Goal: Navigation & Orientation: Find specific page/section

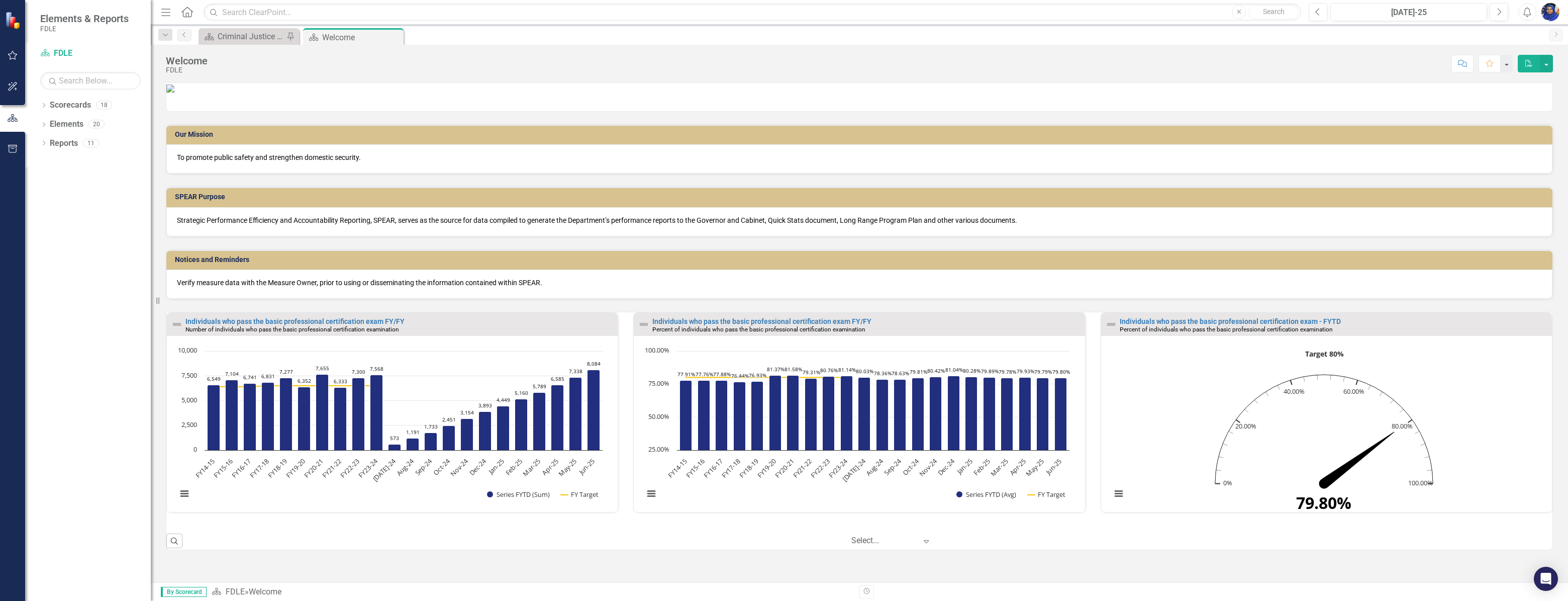
scroll to position [126, 0]
click at [259, 35] on div "Criminal Justice Professionalism, Standards & Training Services Landing Page" at bounding box center [250, 36] width 66 height 13
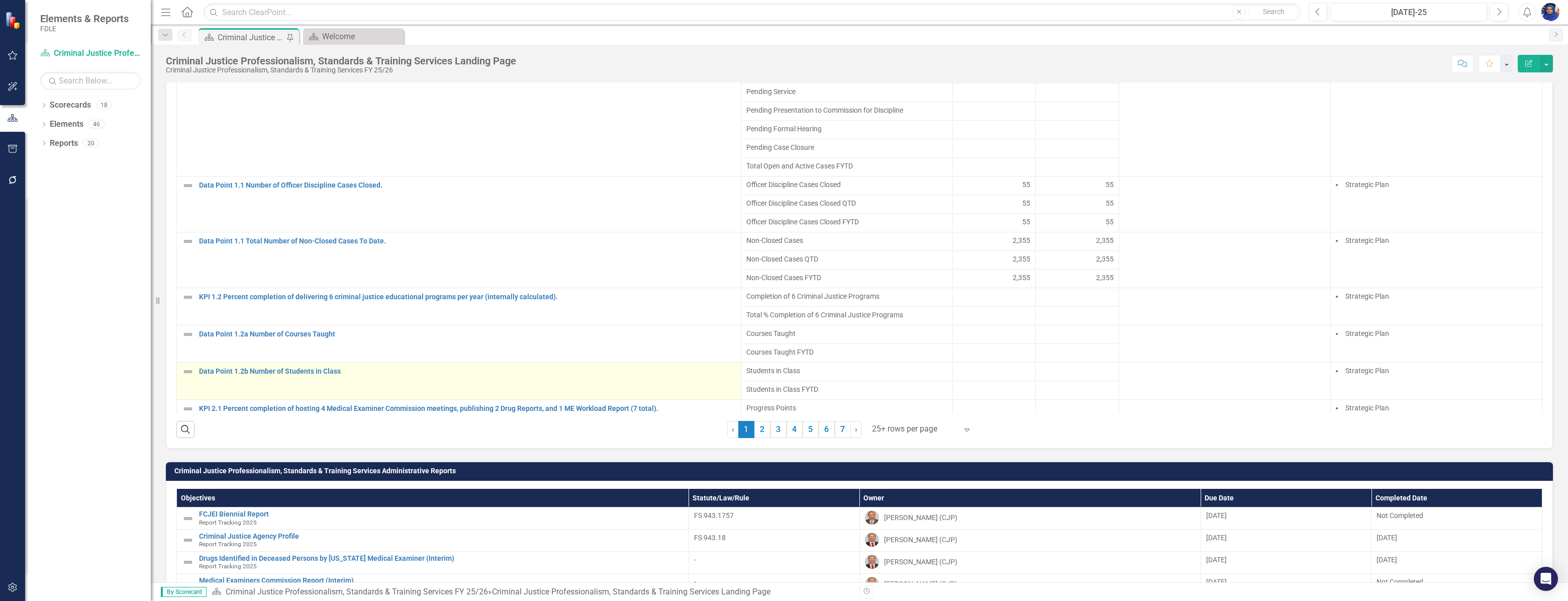
scroll to position [640, 0]
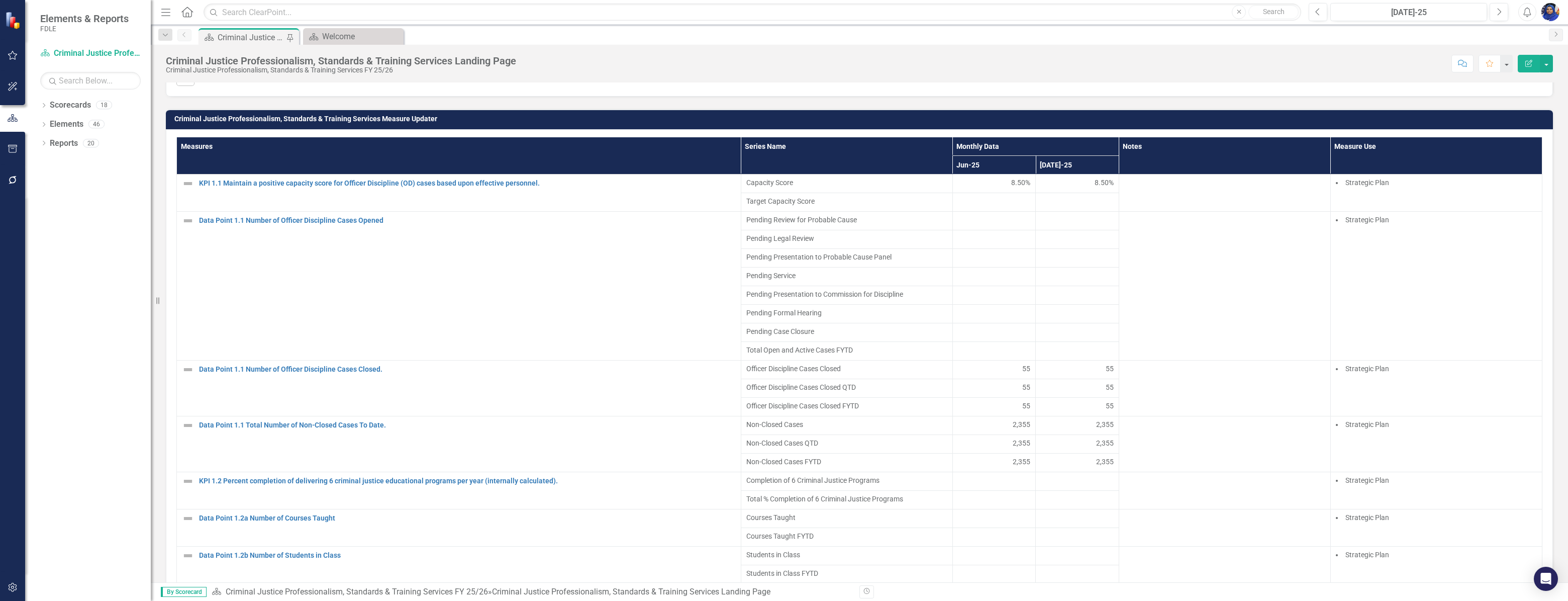
click at [997, 357] on div at bounding box center [994, 351] width 73 height 12
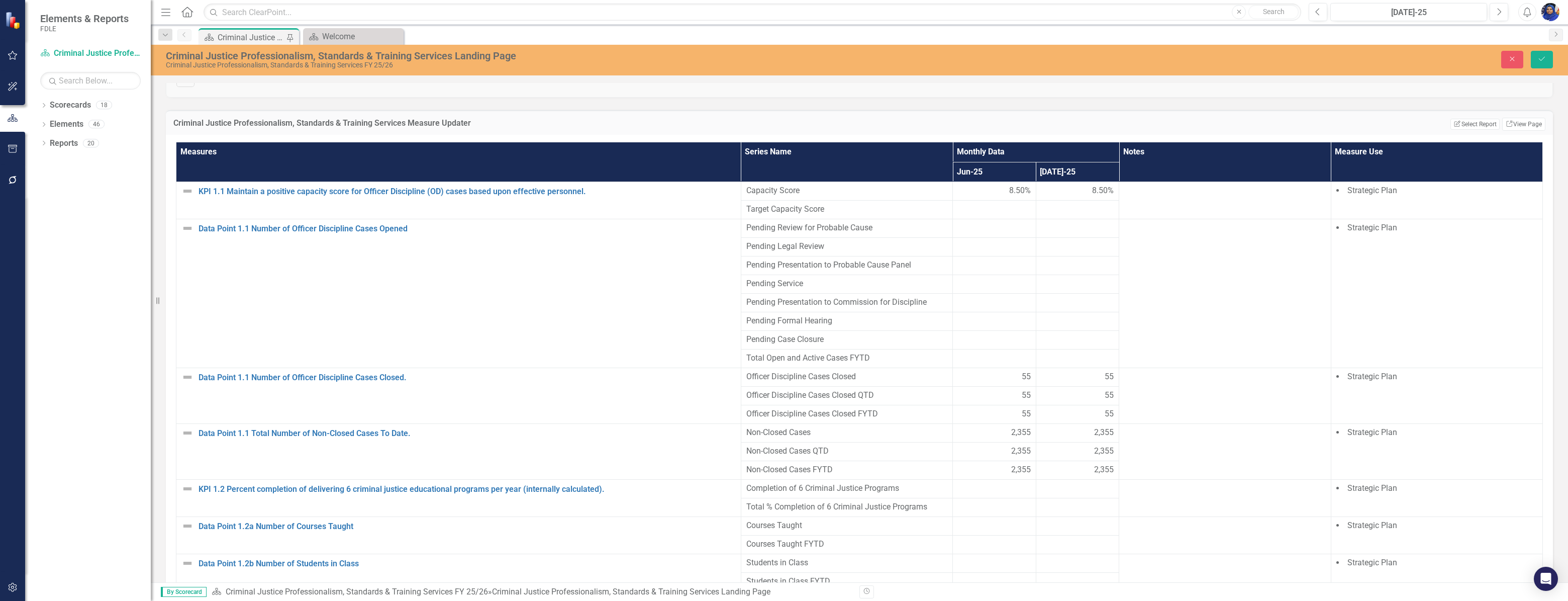
scroll to position [594, 0]
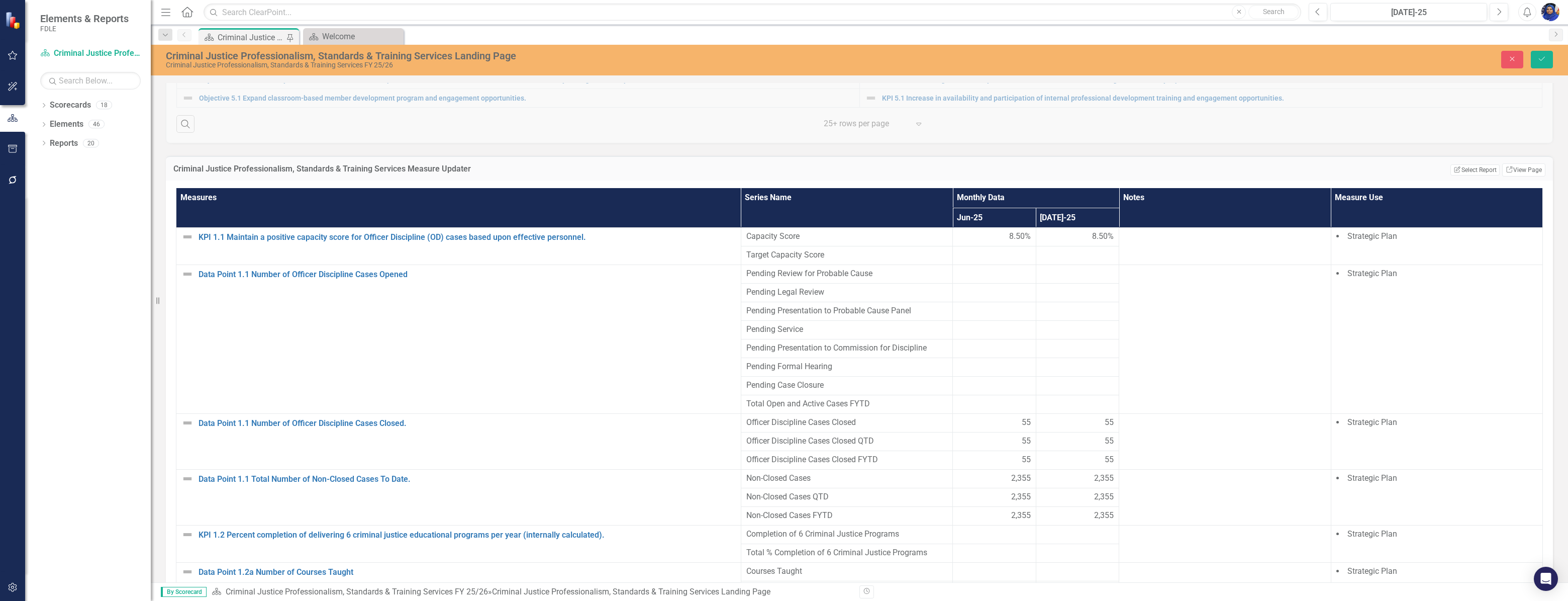
click at [1005, 410] on div at bounding box center [994, 404] width 73 height 12
click at [1072, 410] on div at bounding box center [1078, 404] width 73 height 12
click at [1503, 52] on button "Close" at bounding box center [1512, 59] width 22 height 17
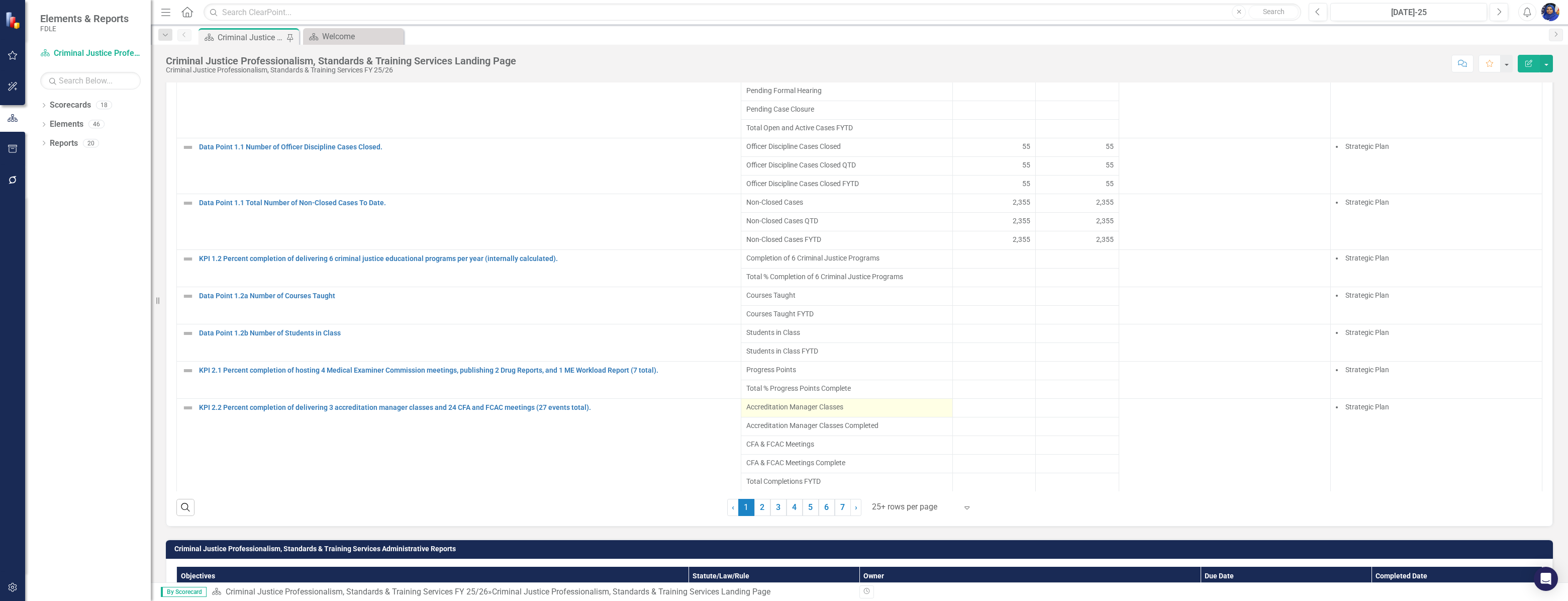
scroll to position [822, 0]
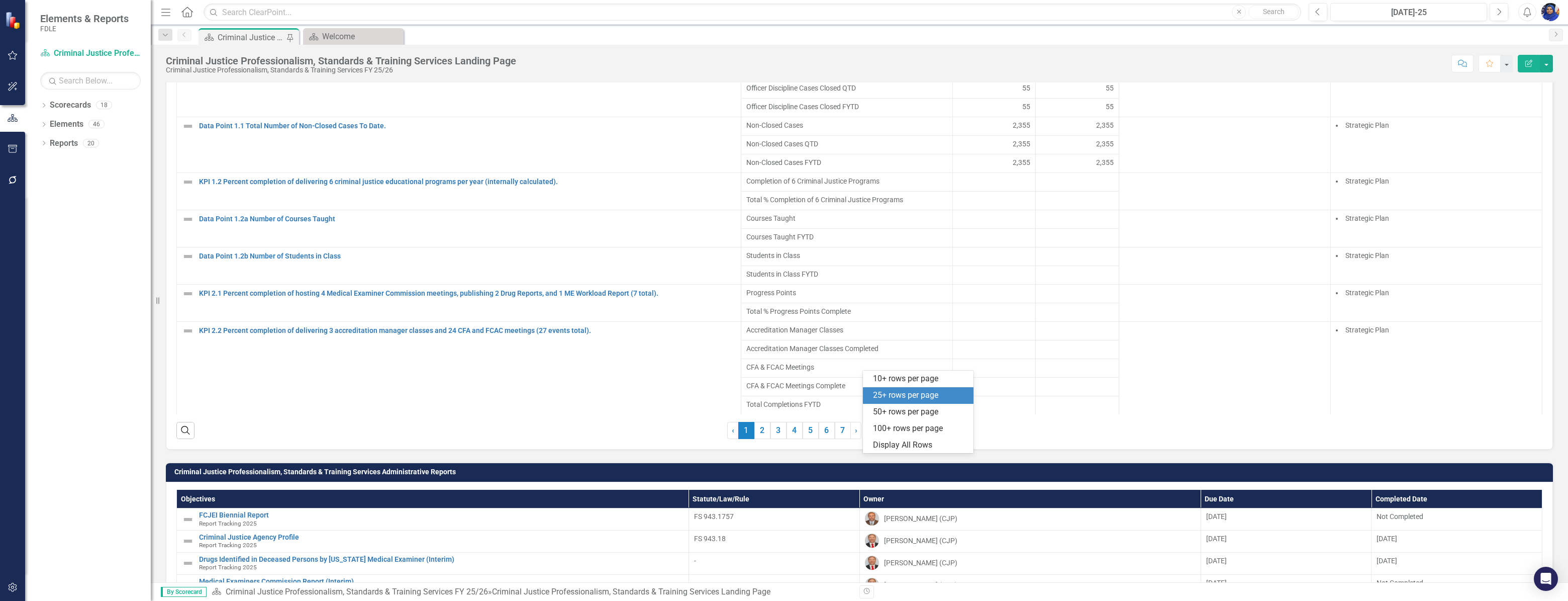
click at [963, 435] on icon "Expand" at bounding box center [967, 430] width 10 height 8
click at [931, 448] on div "Display All Rows" at bounding box center [920, 445] width 94 height 12
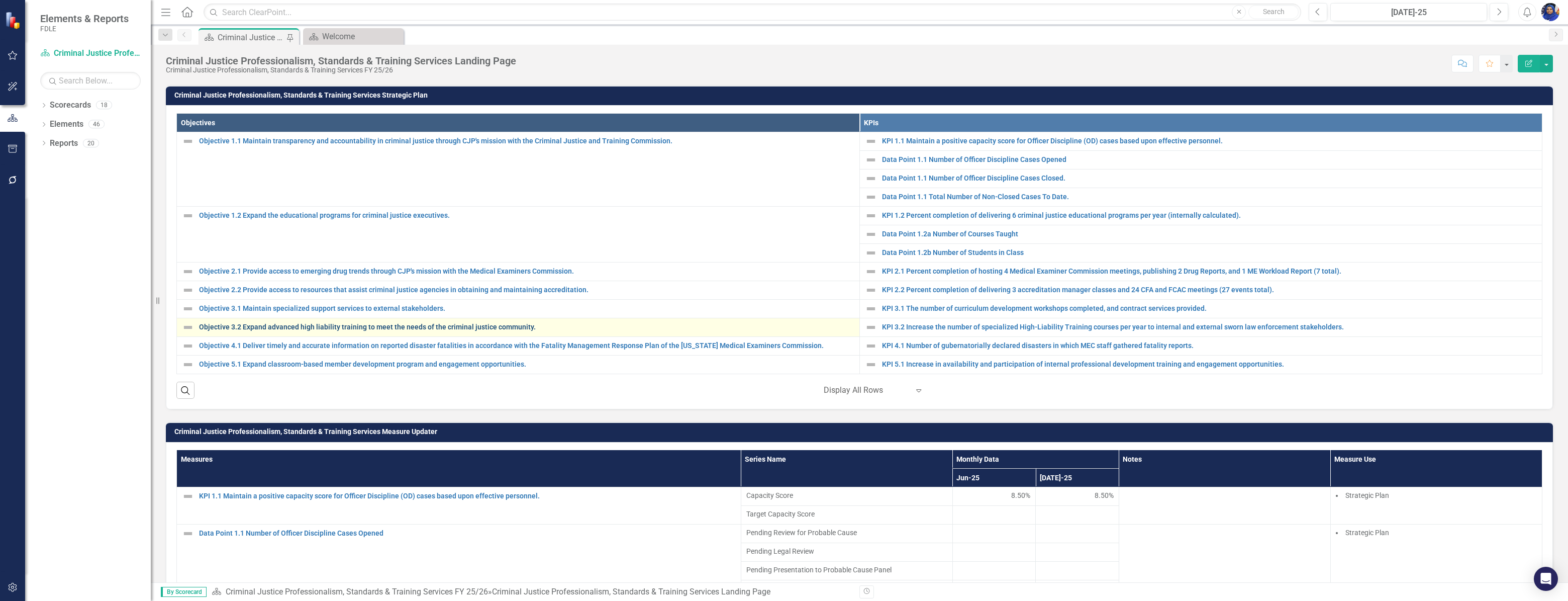
scroll to position [274, 0]
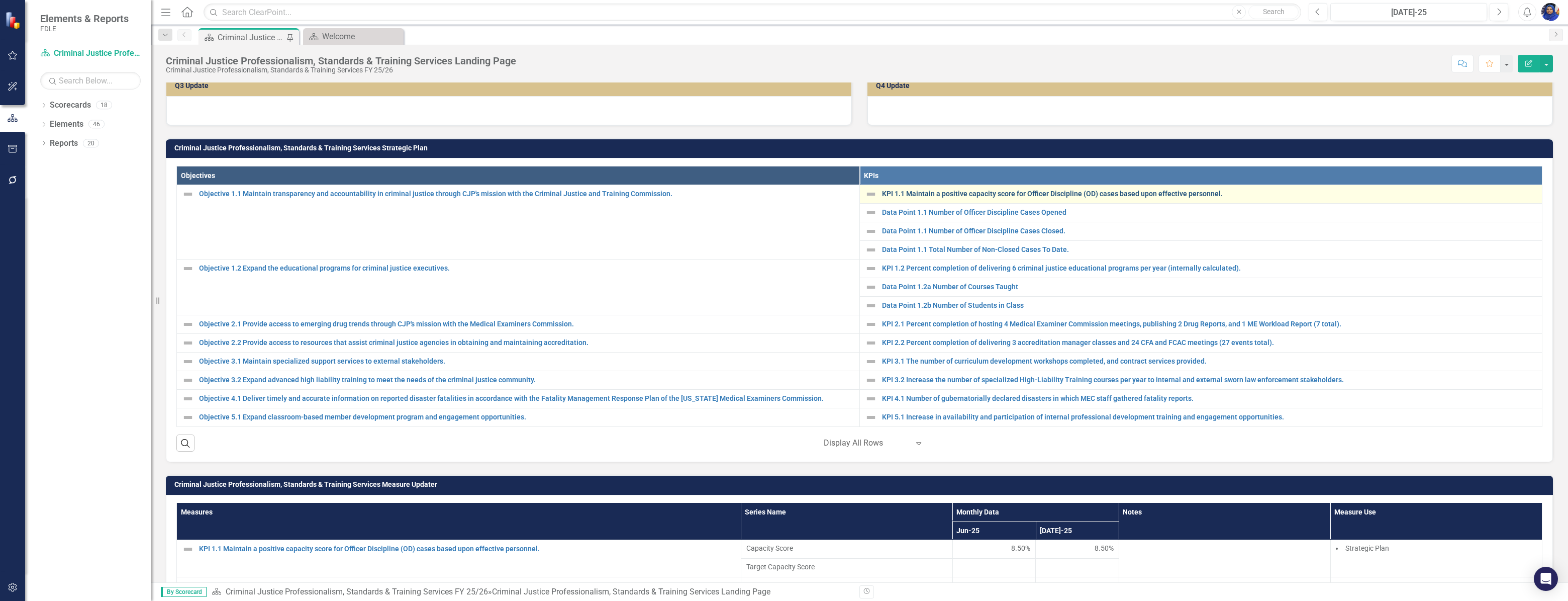
click at [914, 198] on link "KPI 1.1 Maintain a positive capacity score for Officer Discipline (OD) cases ba…" at bounding box center [1209, 194] width 655 height 8
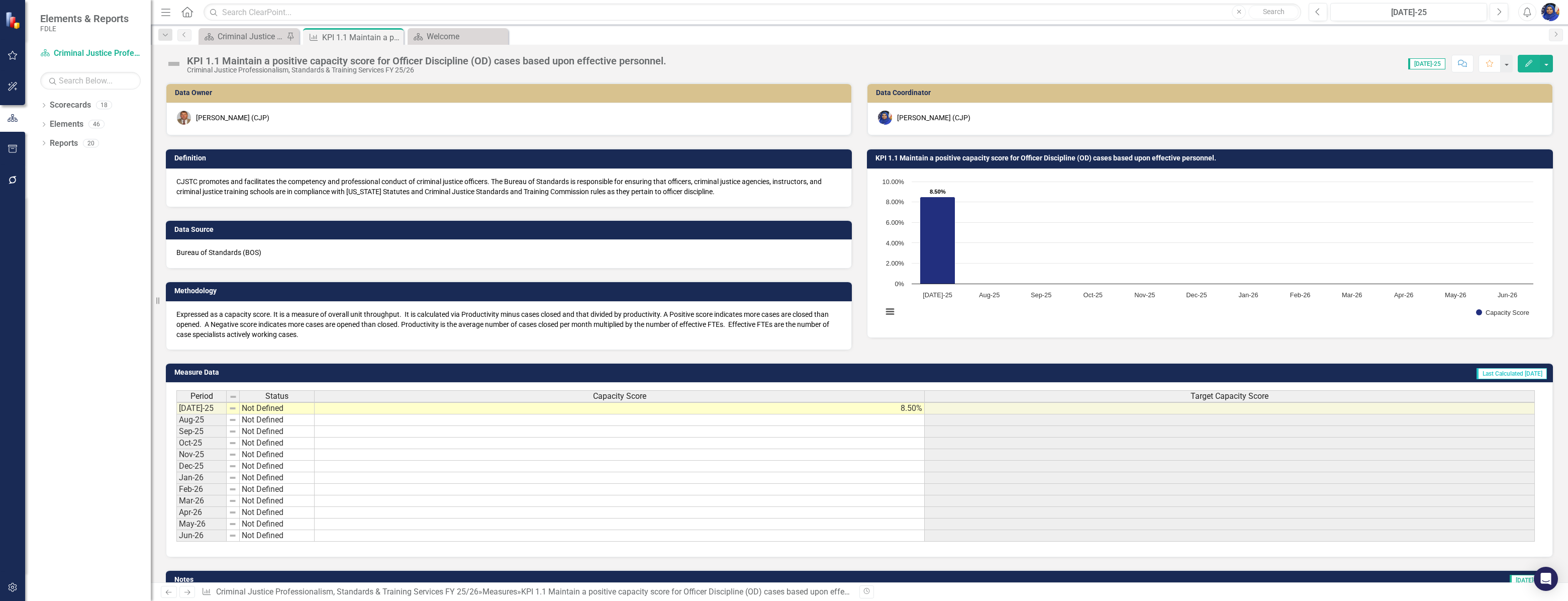
scroll to position [1, 0]
click at [244, 593] on link "Criminal Justice Professionalism, Standards & Training Services FY 25/26" at bounding box center [346, 592] width 262 height 9
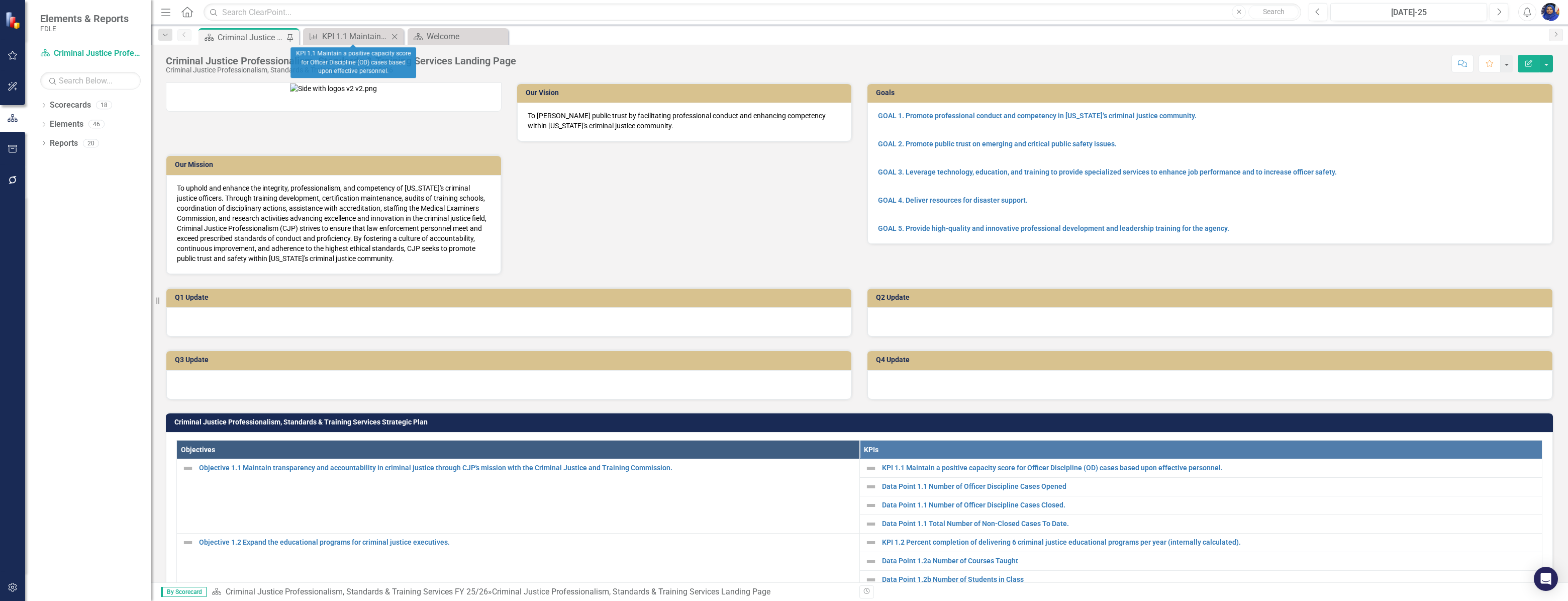
click at [396, 35] on icon at bounding box center [394, 36] width 6 height 6
click at [44, 106] on icon at bounding box center [43, 106] width 2 height 5
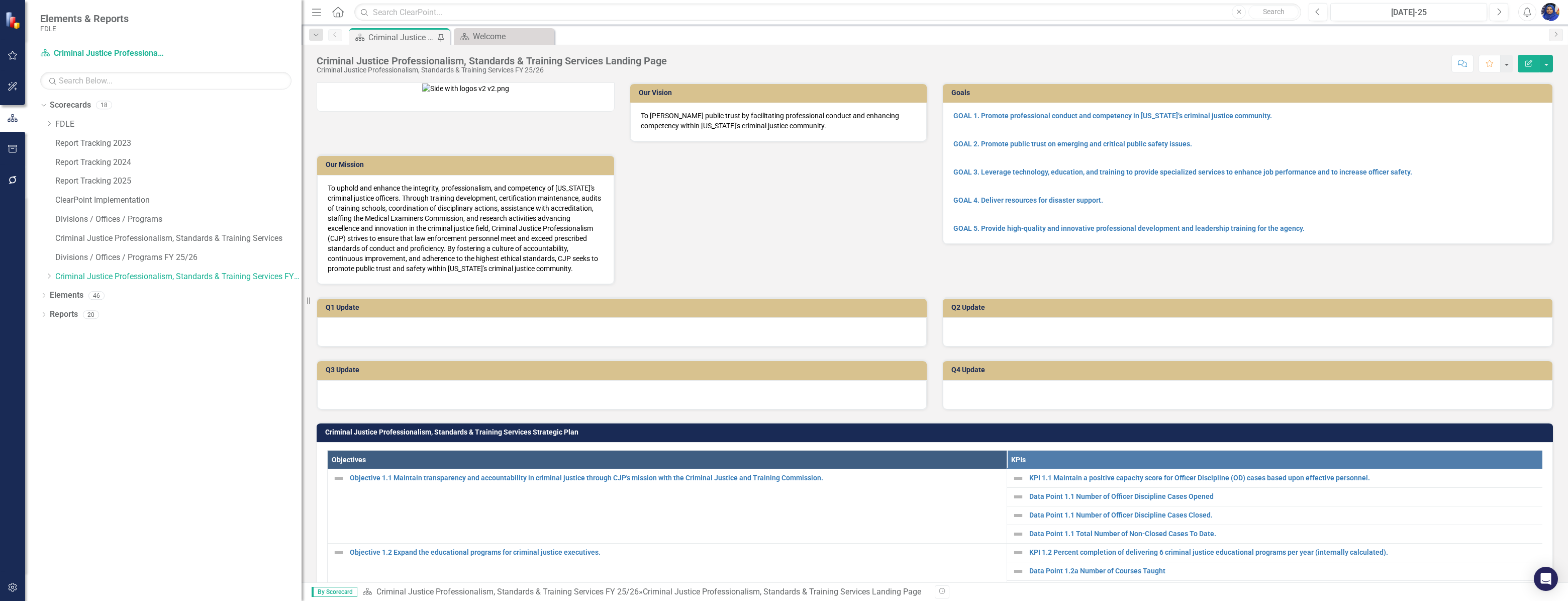
drag, startPoint x: 151, startPoint y: 271, endPoint x: 372, endPoint y: 288, distance: 221.7
click at [372, 288] on div "Elements & Reports FDLE Scorecard Criminal Justice Professionalism, Standards &…" at bounding box center [784, 300] width 1568 height 601
click at [105, 276] on link "Criminal Justice Professionalism, Standards & Training Services FY 25/26" at bounding box center [178, 276] width 246 height 12
click at [108, 274] on link "Criminal Justice Professionalism, Standards & Training Services FY 25/26" at bounding box center [178, 276] width 246 height 12
click at [48, 276] on icon "Dropdown" at bounding box center [49, 276] width 8 height 6
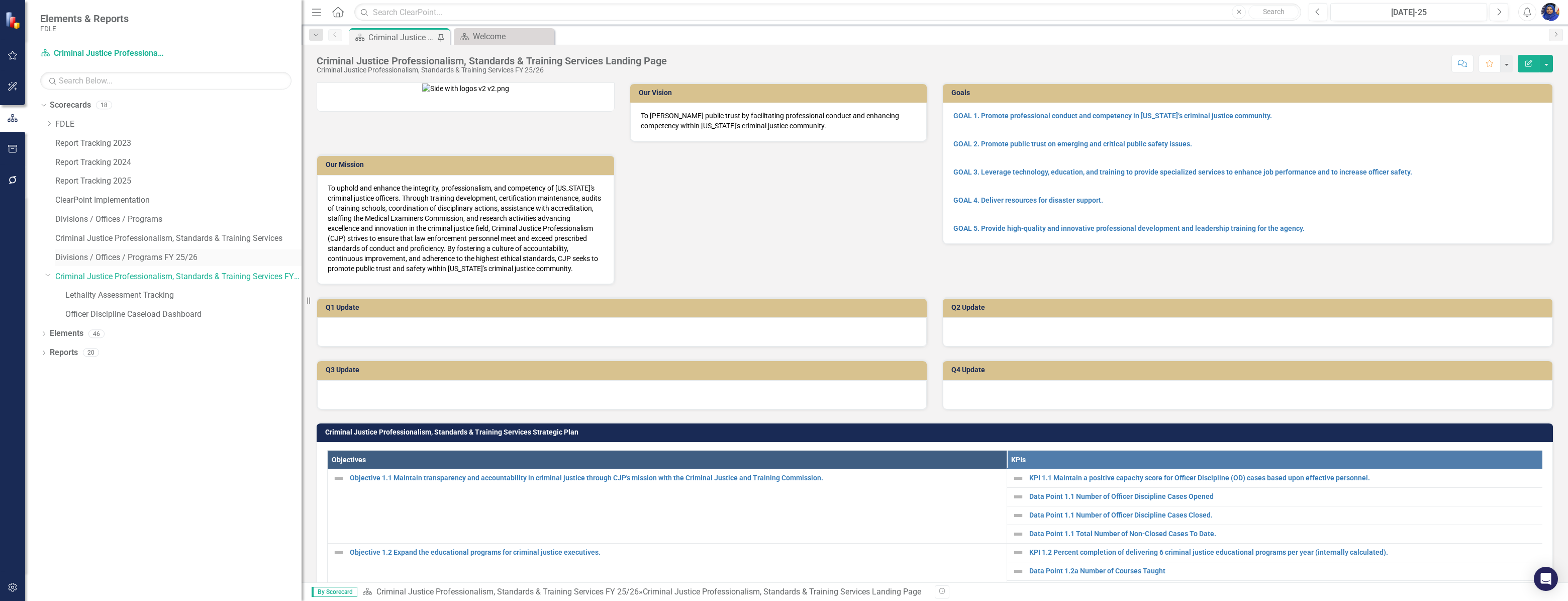
click at [153, 260] on link "Divisions / Offices / Programs FY 25/26" at bounding box center [178, 258] width 246 height 12
click at [72, 259] on link "Divisions / Offices / Programs FY 25/26" at bounding box center [178, 258] width 246 height 12
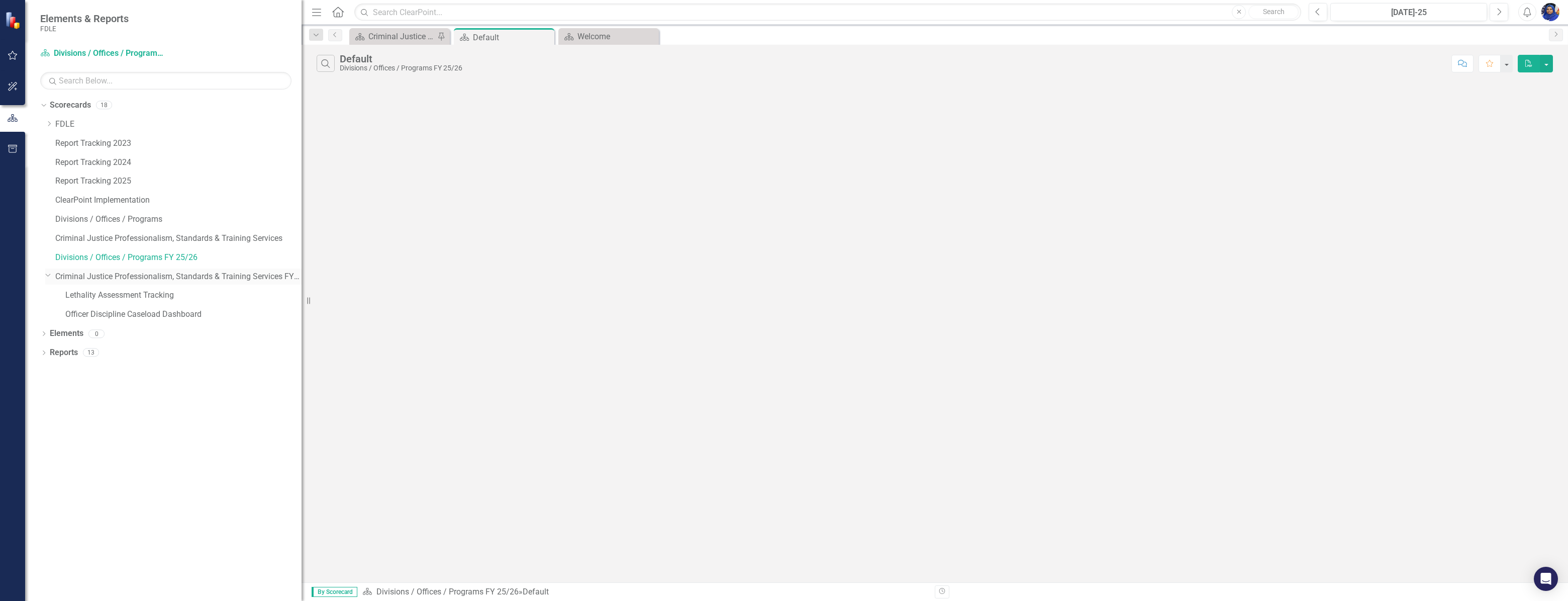
click at [88, 276] on link "Criminal Justice Professionalism, Standards & Training Services FY 25/26" at bounding box center [178, 276] width 246 height 12
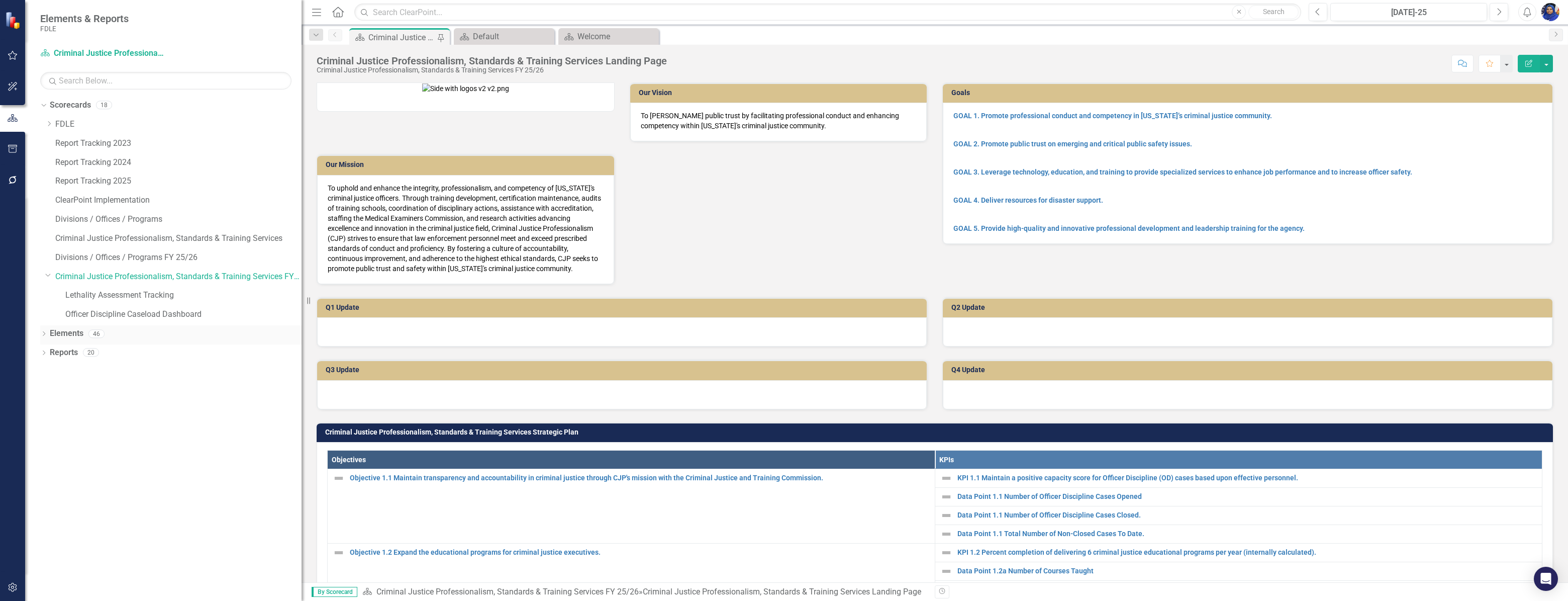
click at [45, 332] on icon "Dropdown" at bounding box center [43, 334] width 7 height 6
click at [83, 392] on link "Measure Measures" at bounding box center [80, 391] width 50 height 12
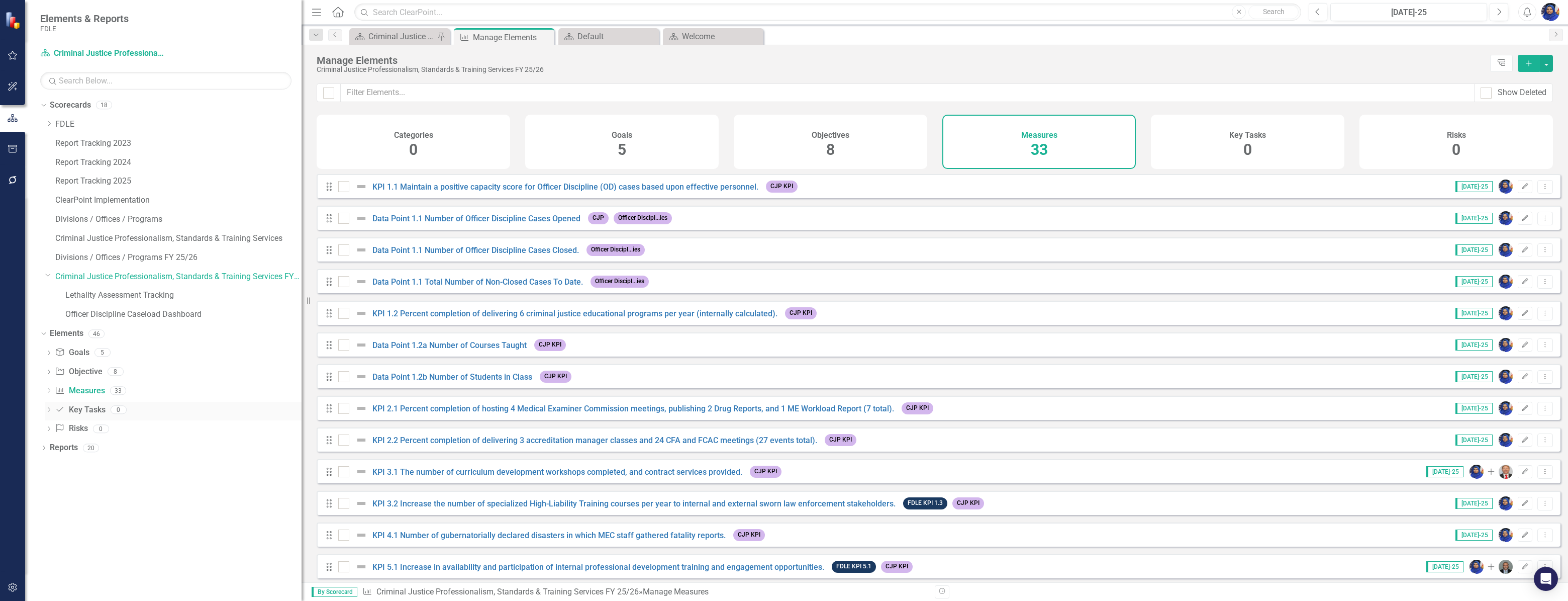
click at [84, 409] on link "Key Task Key Tasks" at bounding box center [80, 410] width 50 height 12
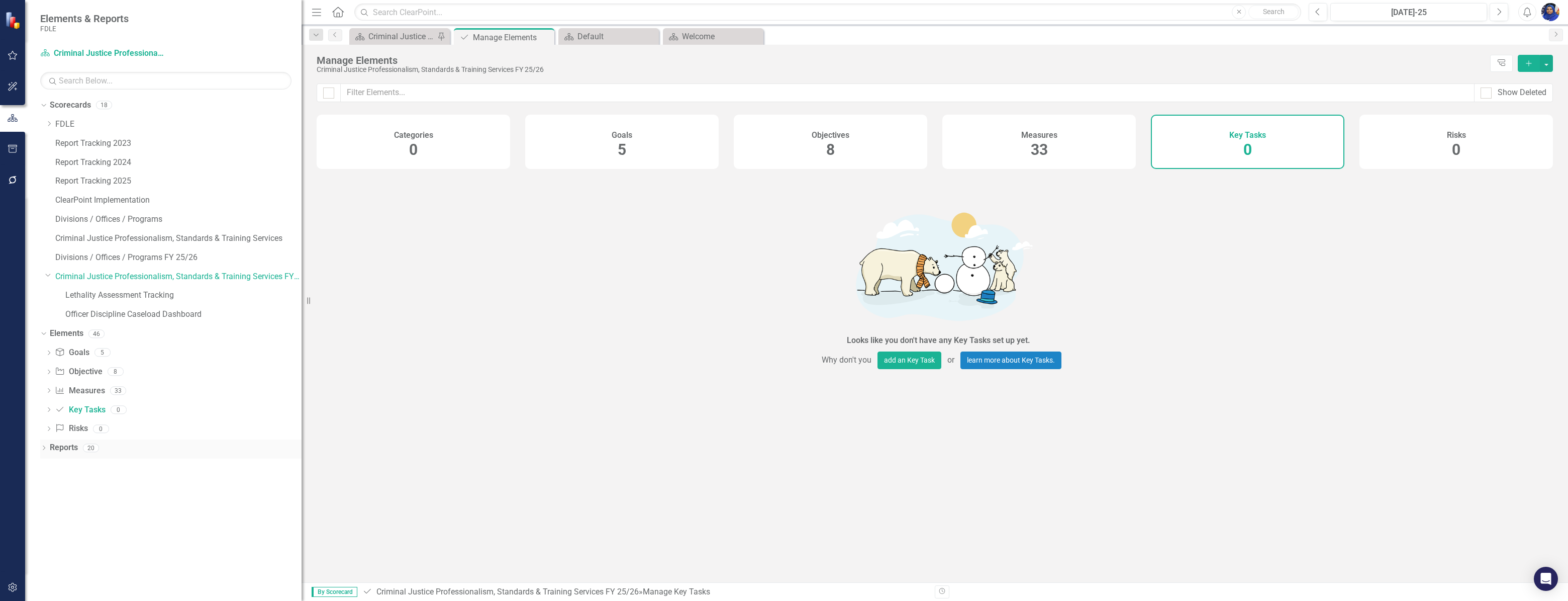
click at [44, 447] on icon "Dropdown" at bounding box center [43, 448] width 7 height 6
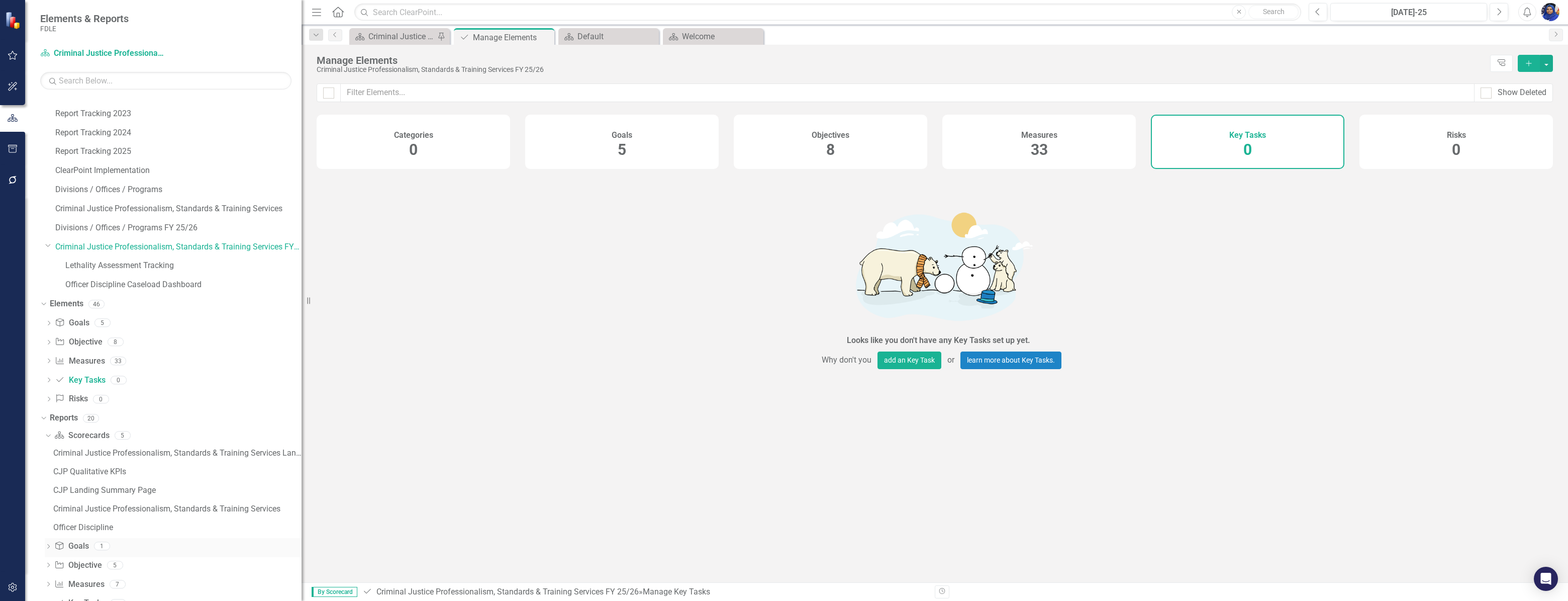
scroll to position [45, 0]
click at [105, 456] on div "CJP Qualitative KPIs" at bounding box center [177, 455] width 248 height 9
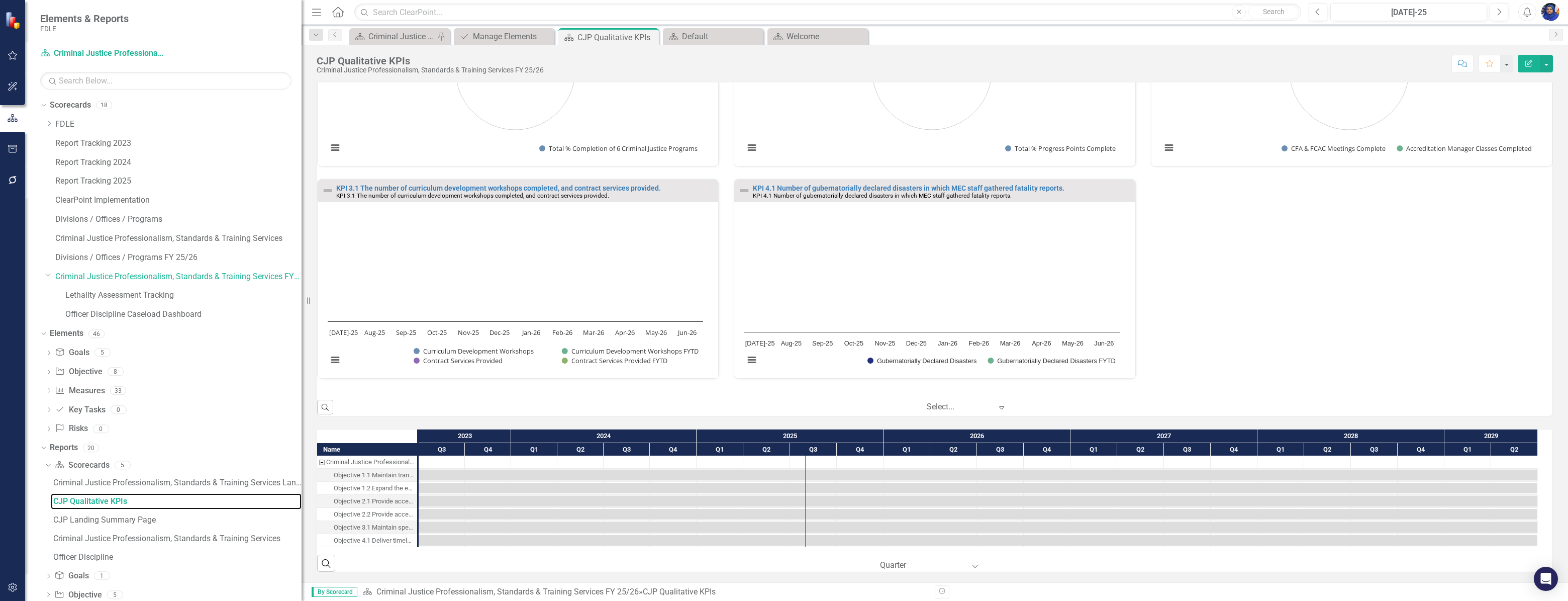
scroll to position [1, 0]
click at [394, 473] on div "Objective 1.1 Maintain transparency and accountability in criminal justice thro…" at bounding box center [374, 474] width 80 height 13
click at [379, 476] on div "Objective 1.1 Maintain transparency and accountability in criminal justice thro…" at bounding box center [374, 474] width 80 height 13
click at [351, 475] on div "Objective 1.1 Maintain transparency and accountability in criminal justice thro…" at bounding box center [374, 474] width 80 height 13
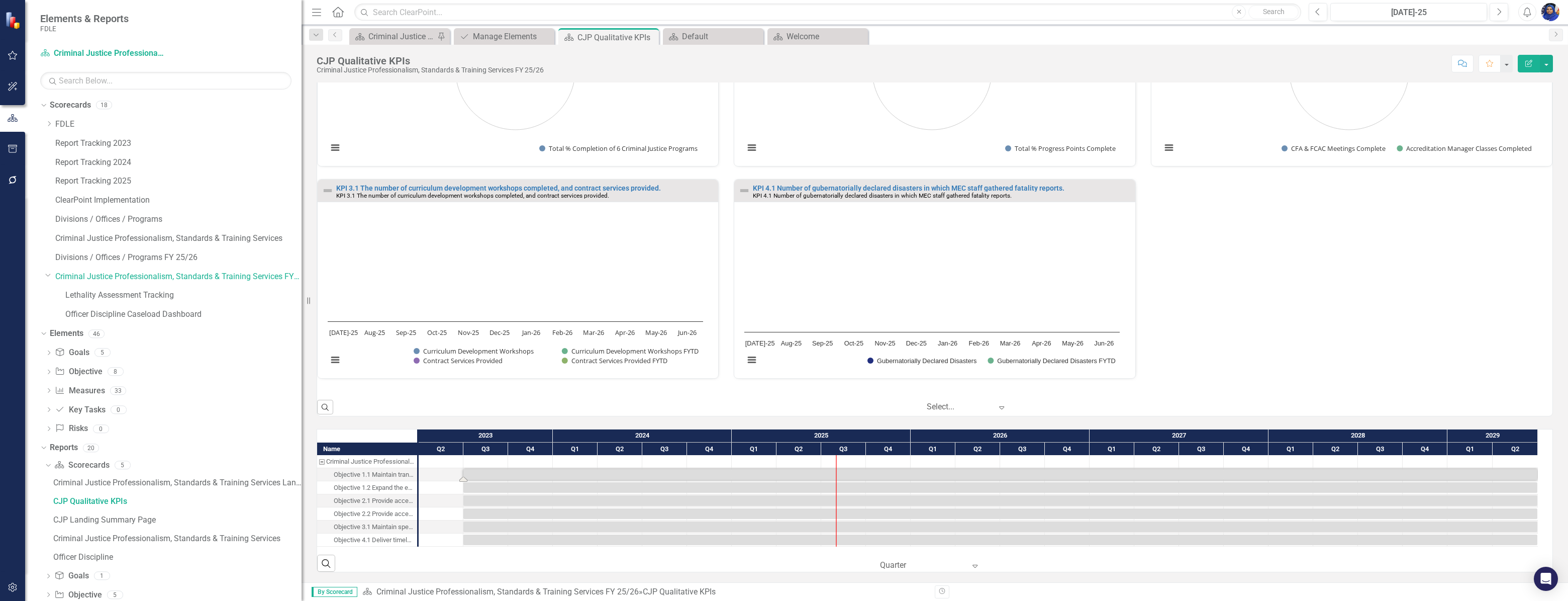
scroll to position [0, 0]
click at [447, 477] on div at bounding box center [441, 475] width 45 height 13
click at [366, 538] on div "Objective 4.1 Deliver timely and accurate information on reported disaster fata…" at bounding box center [374, 540] width 80 height 13
click at [361, 469] on div "Objective 1.1 Maintain transparency and accountability in criminal justice thro…" at bounding box center [374, 474] width 80 height 13
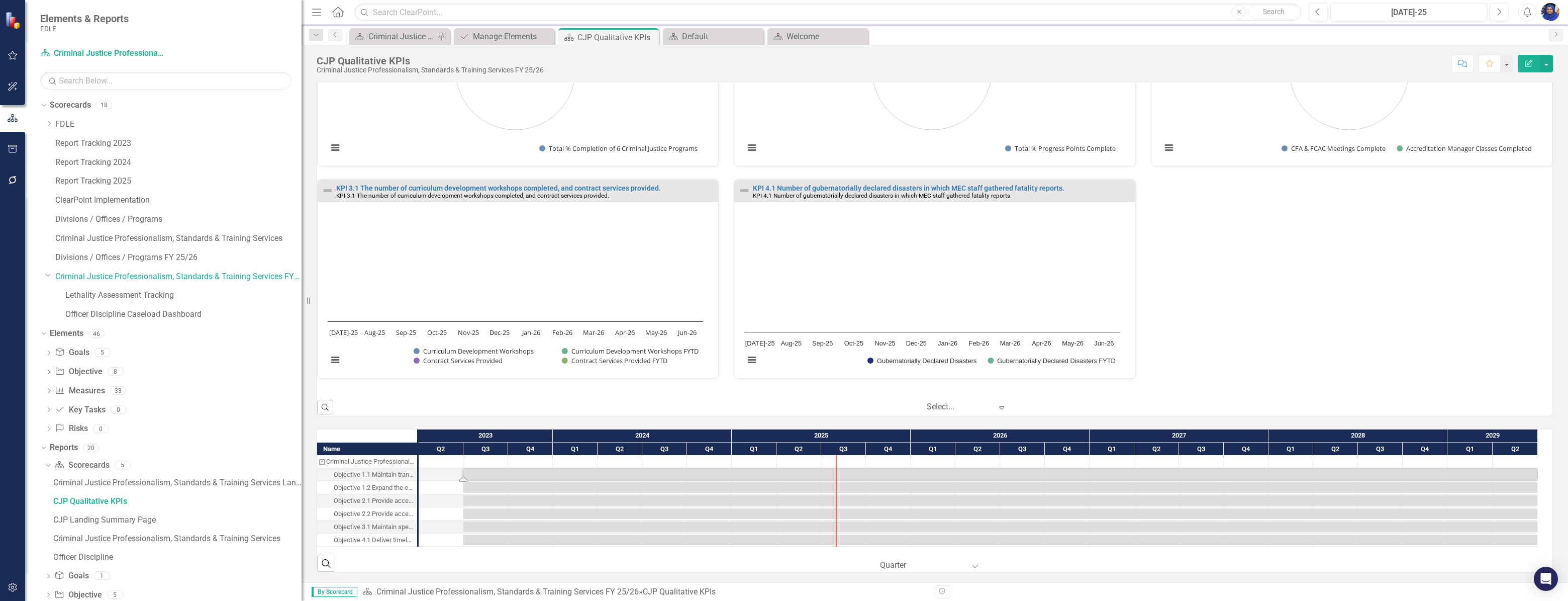
click at [974, 564] on icon "Expand" at bounding box center [974, 566] width 10 height 8
click at [973, 565] on icon at bounding box center [974, 566] width 5 height 3
click at [441, 469] on div at bounding box center [441, 474] width 45 height 13
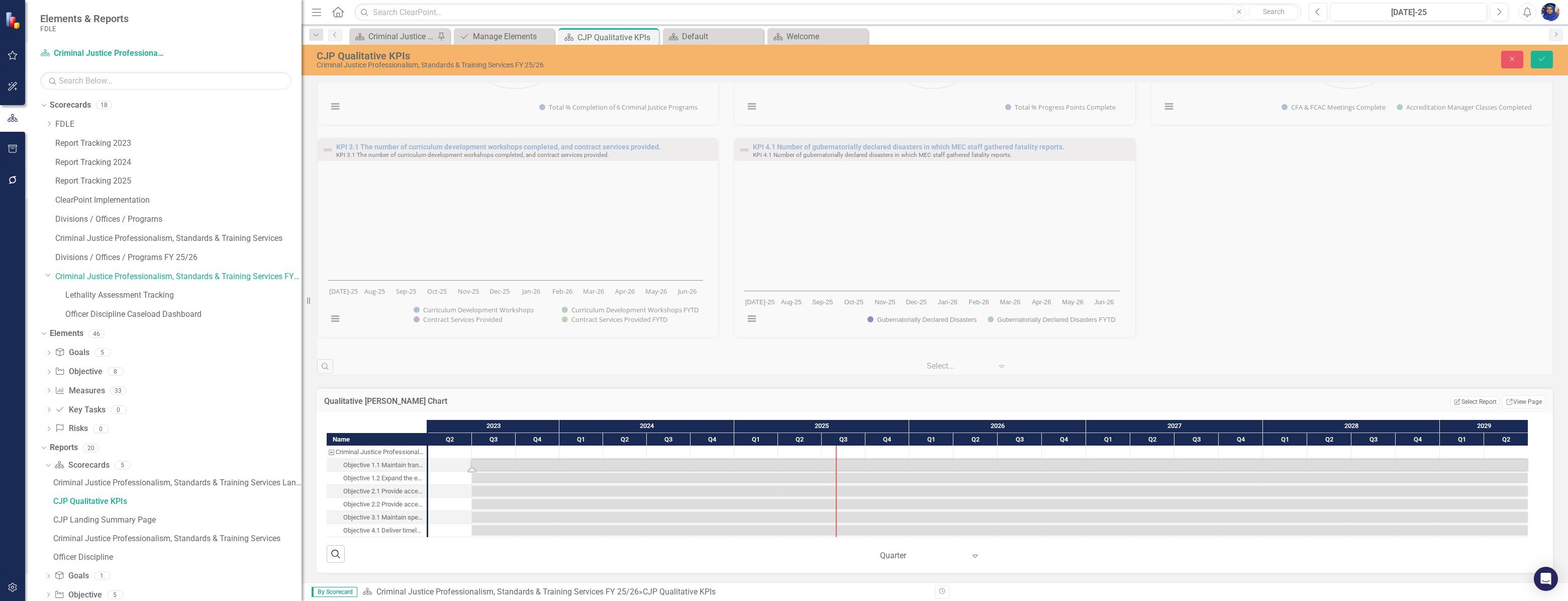
scroll to position [869, 0]
click at [1516, 60] on icon "Close" at bounding box center [1511, 58] width 9 height 7
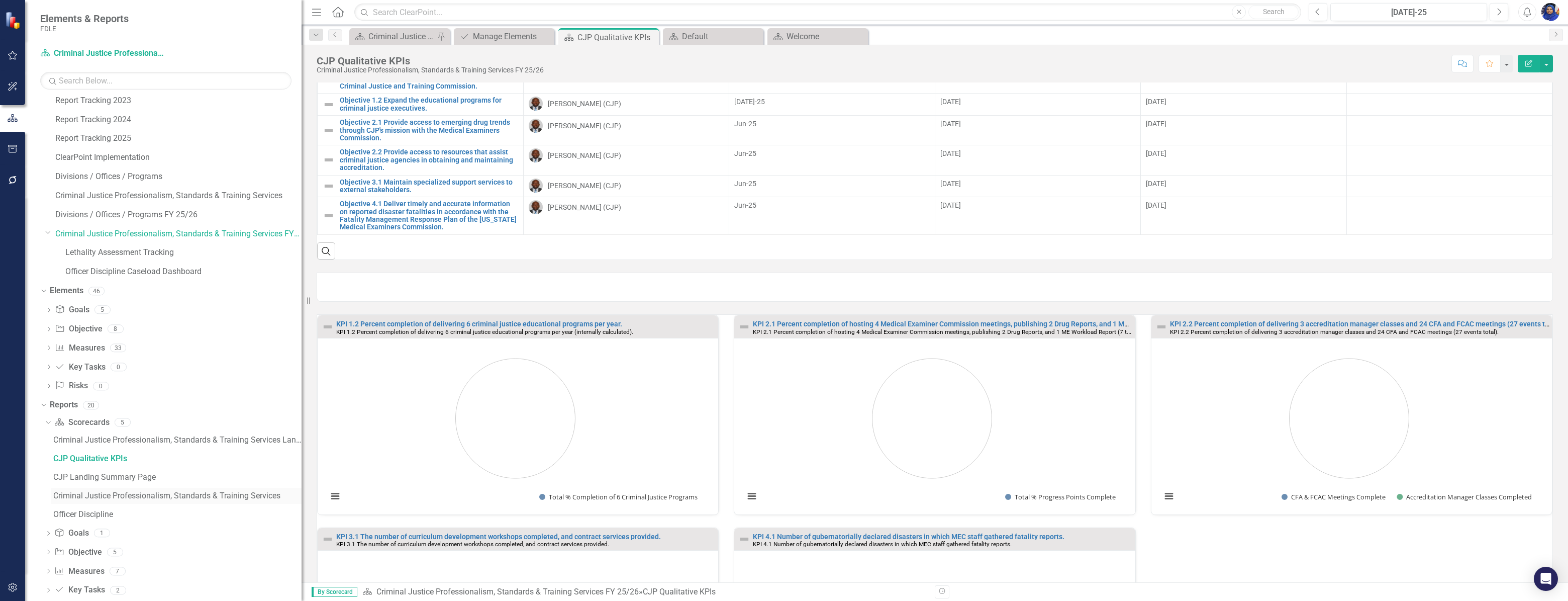
scroll to position [95, 0]
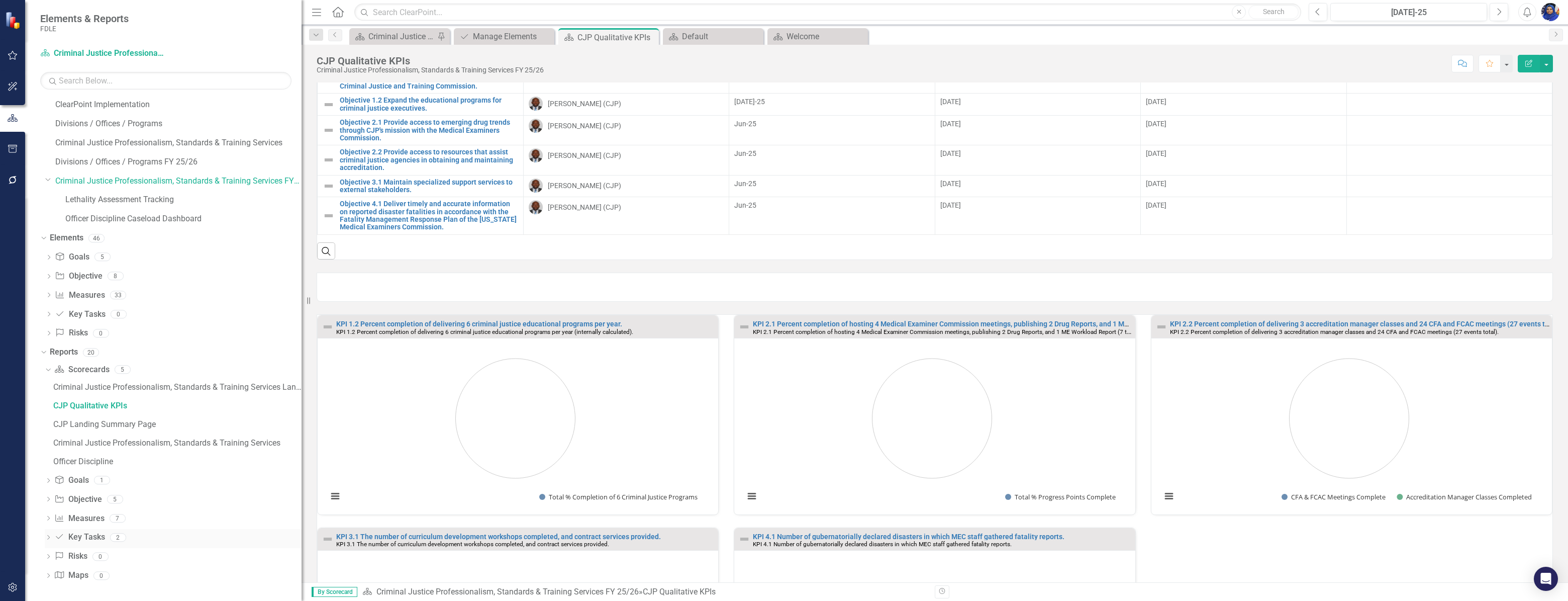
click at [57, 537] on icon "Key Task" at bounding box center [59, 536] width 10 height 8
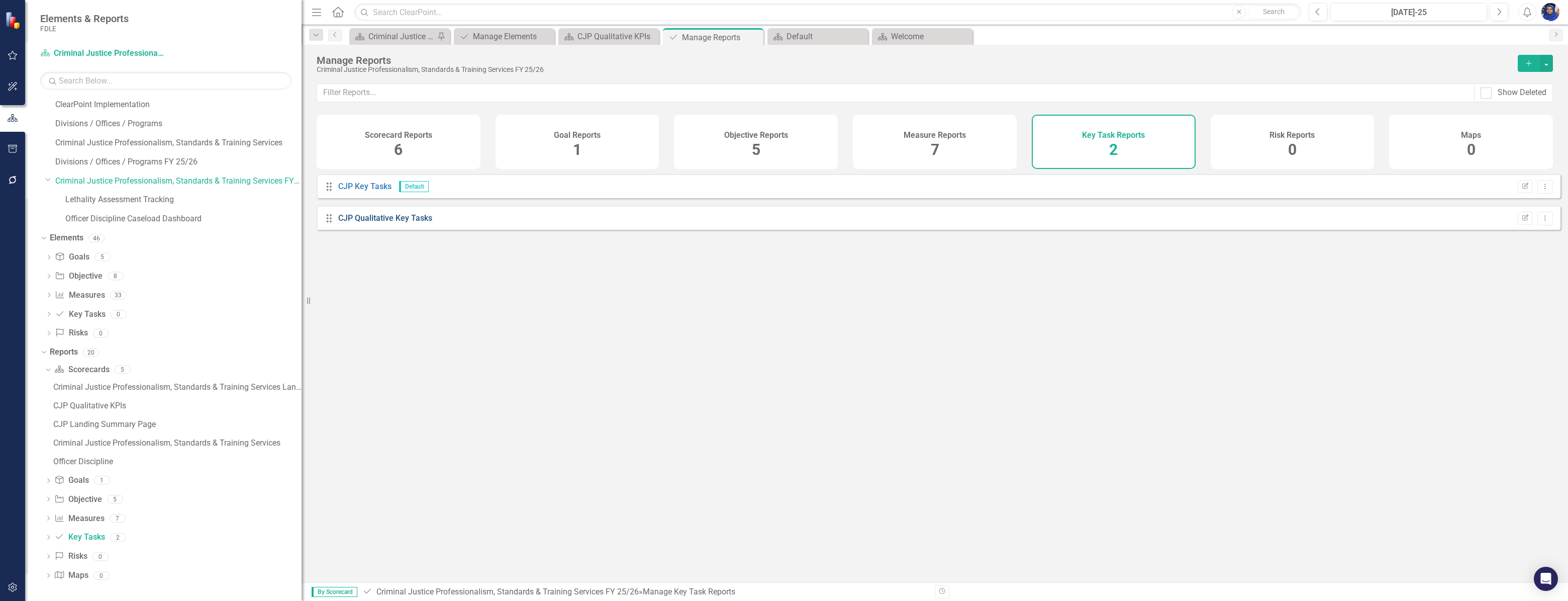
click at [406, 222] on link "CJP Qualitative Key Tasks" at bounding box center [385, 218] width 94 height 9
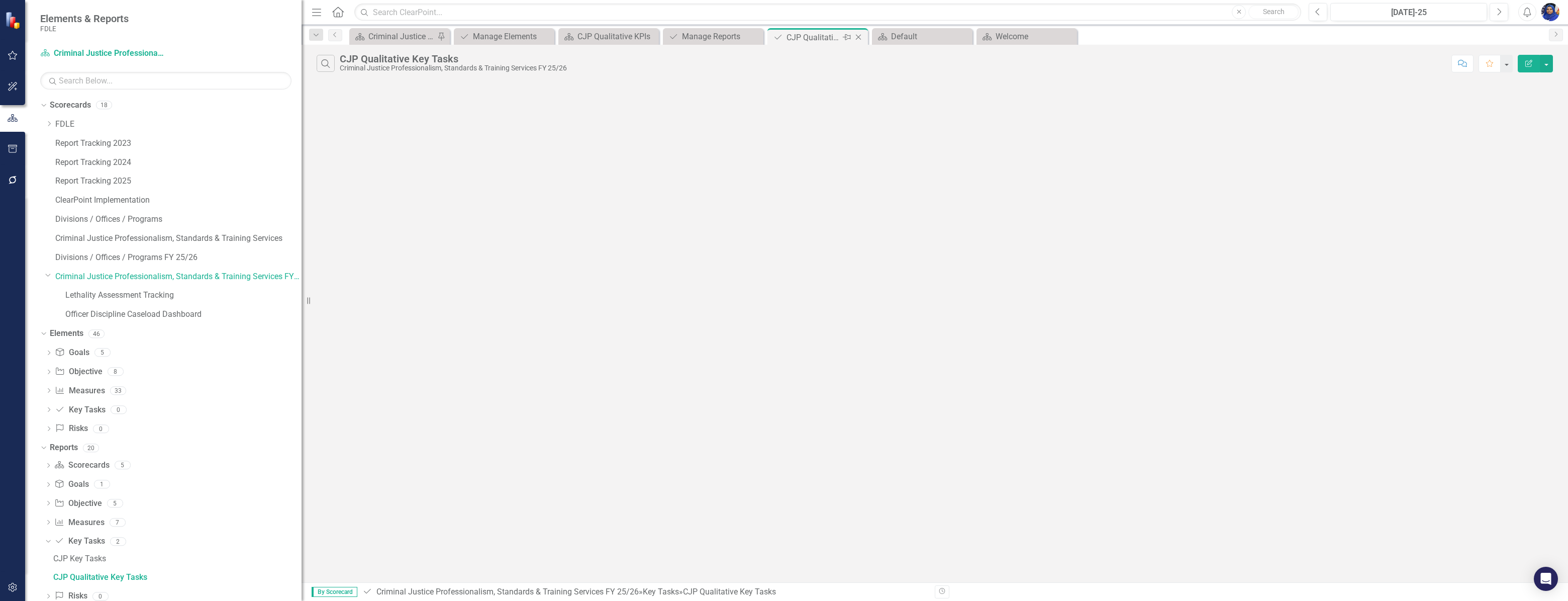
click at [859, 34] on icon "Close" at bounding box center [858, 37] width 10 height 8
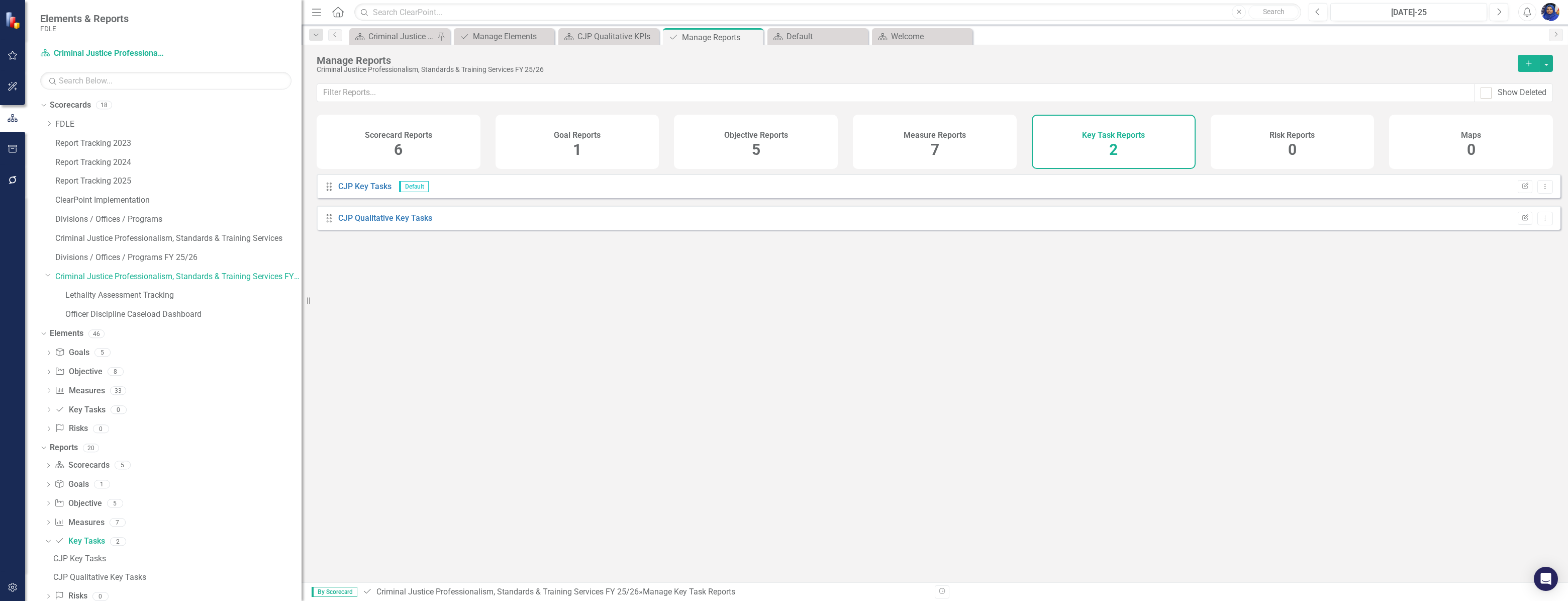
click at [1092, 140] on div "Key Task Reports 2" at bounding box center [1114, 142] width 164 height 54
click at [754, 36] on icon "Close" at bounding box center [753, 37] width 10 height 8
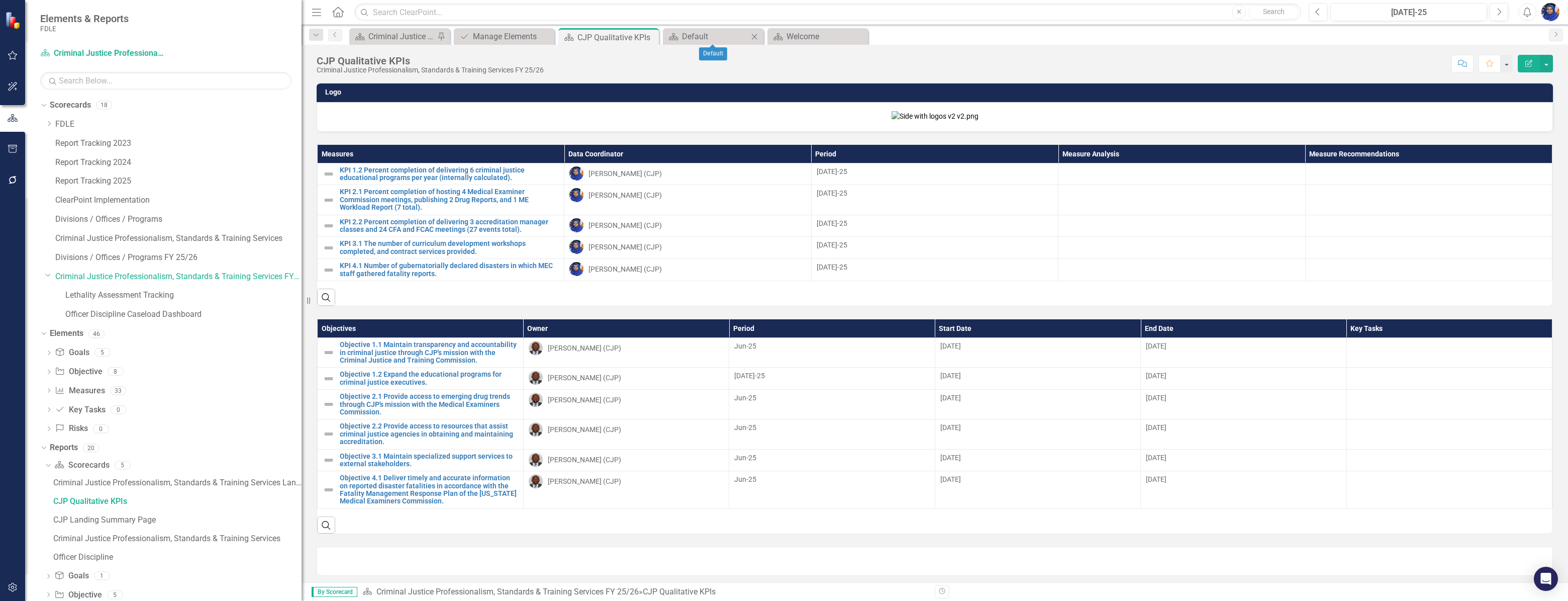
click at [755, 36] on icon "Close" at bounding box center [754, 36] width 10 height 8
click at [621, 37] on div "CJP Qualitative KPIs" at bounding box center [604, 38] width 54 height 13
click at [645, 32] on div "Close" at bounding box center [650, 38] width 13 height 13
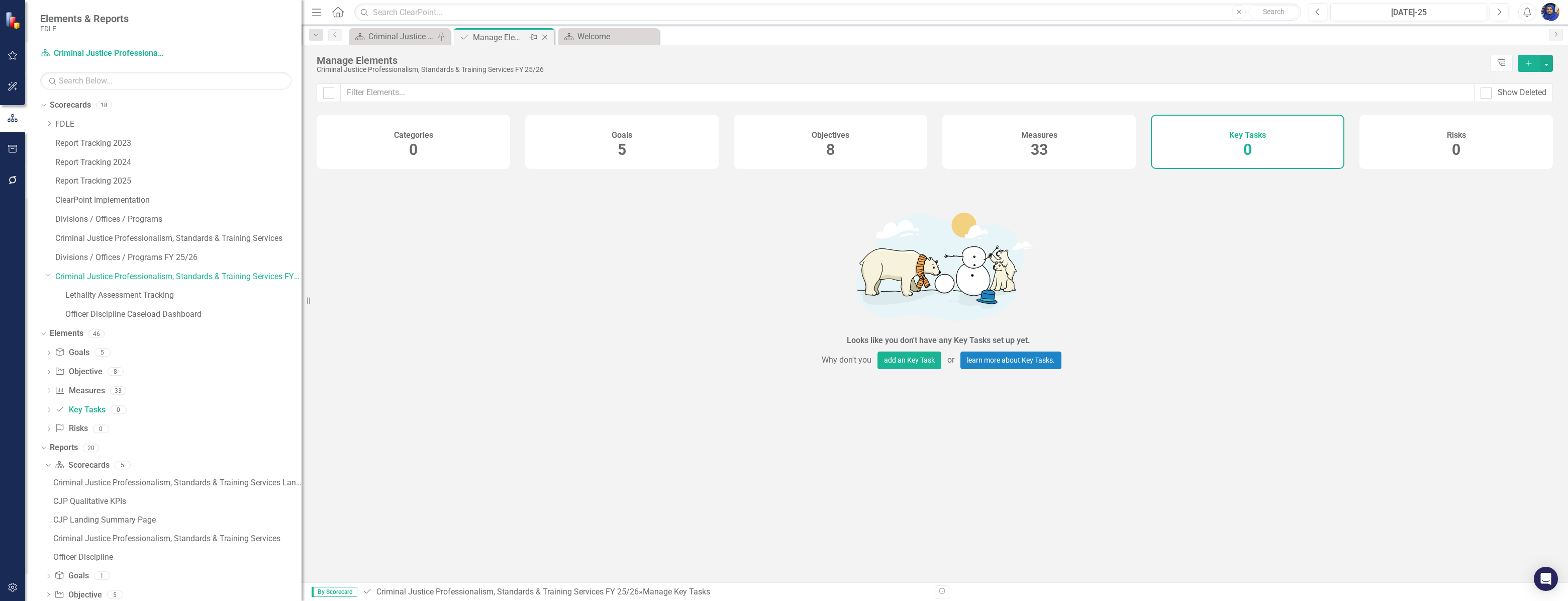
click at [545, 39] on icon "Close" at bounding box center [545, 37] width 10 height 8
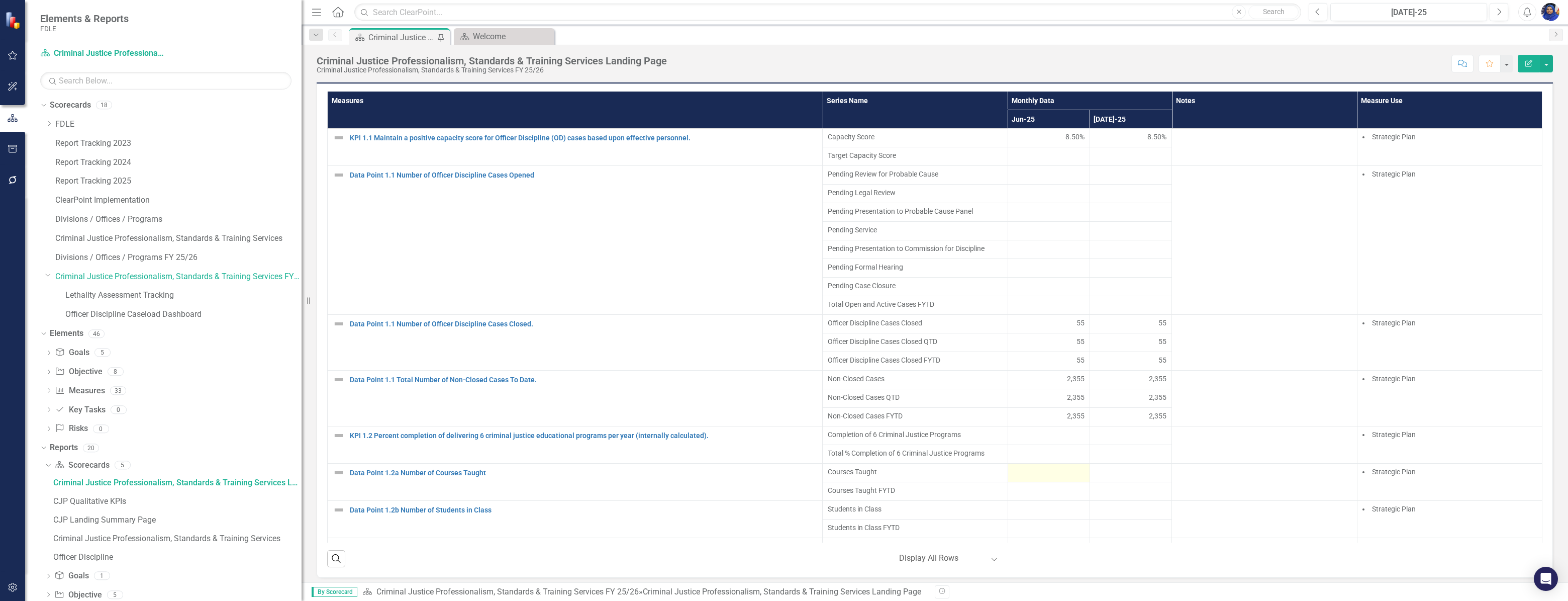
scroll to position [685, 0]
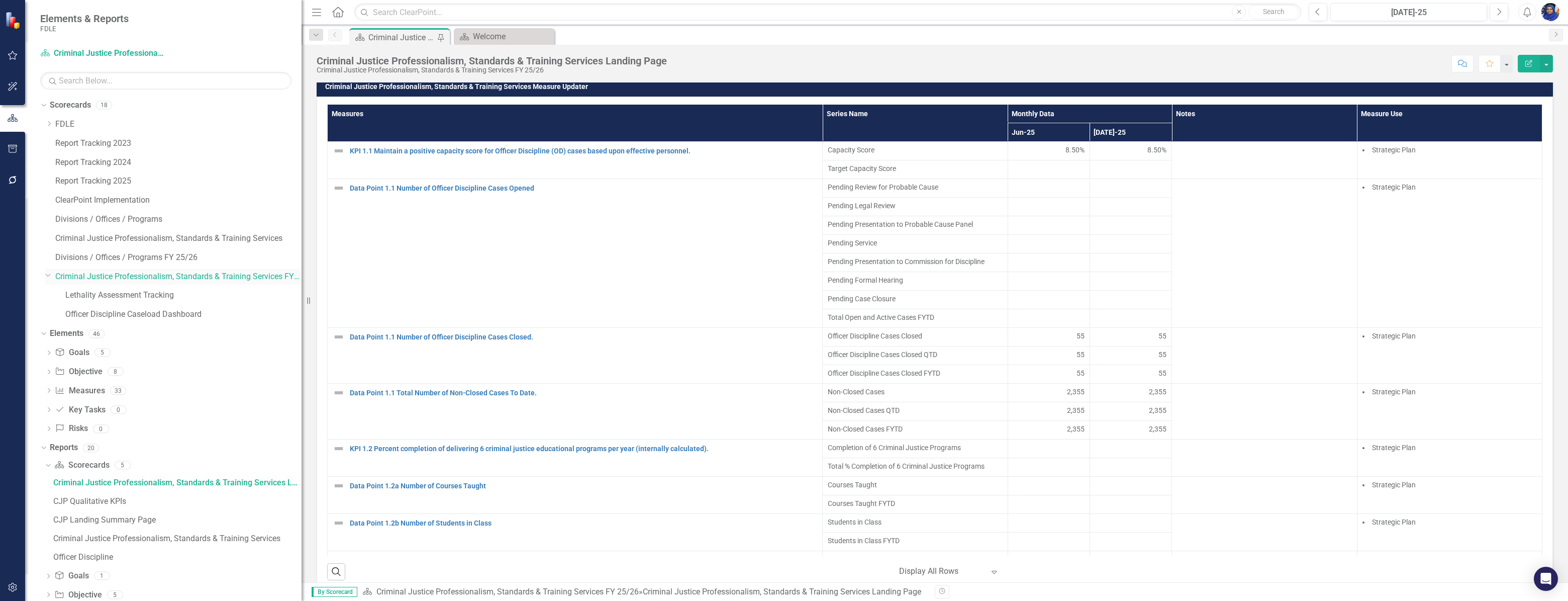
click at [46, 273] on icon "Dropdown" at bounding box center [48, 275] width 6 height 8
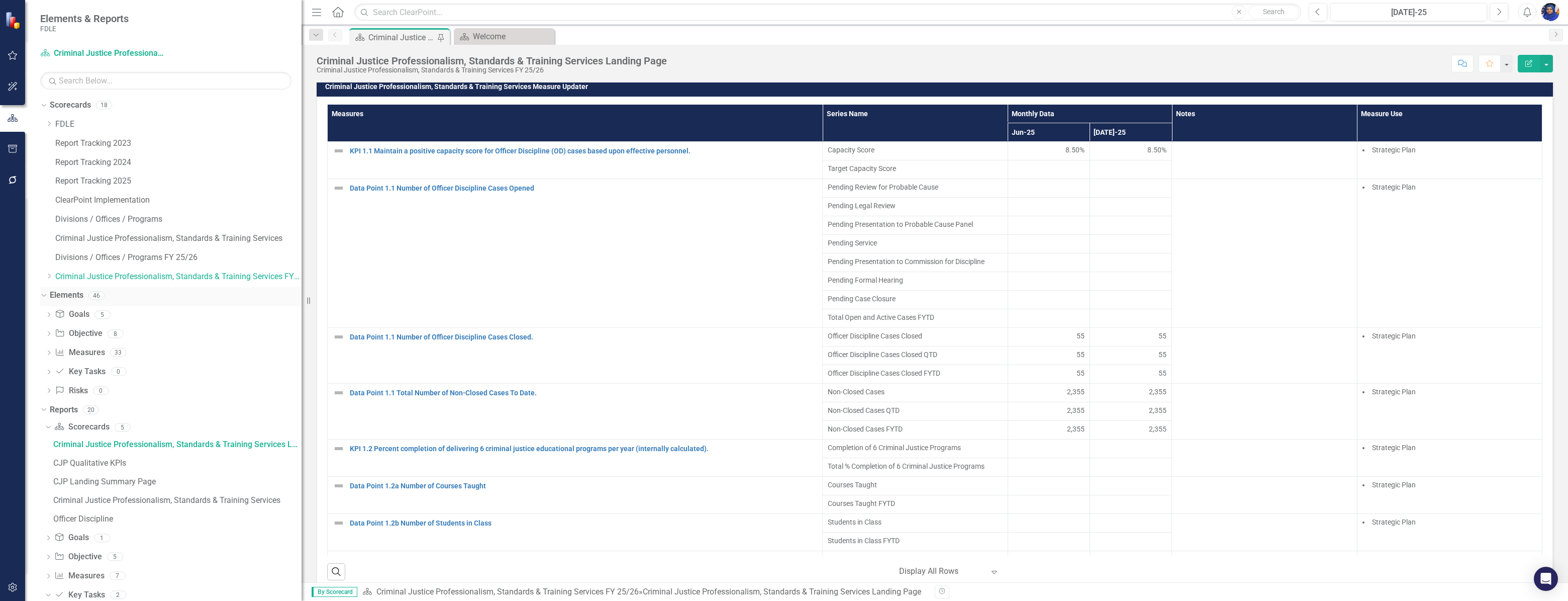
click at [43, 294] on icon "Dropdown" at bounding box center [42, 295] width 6 height 7
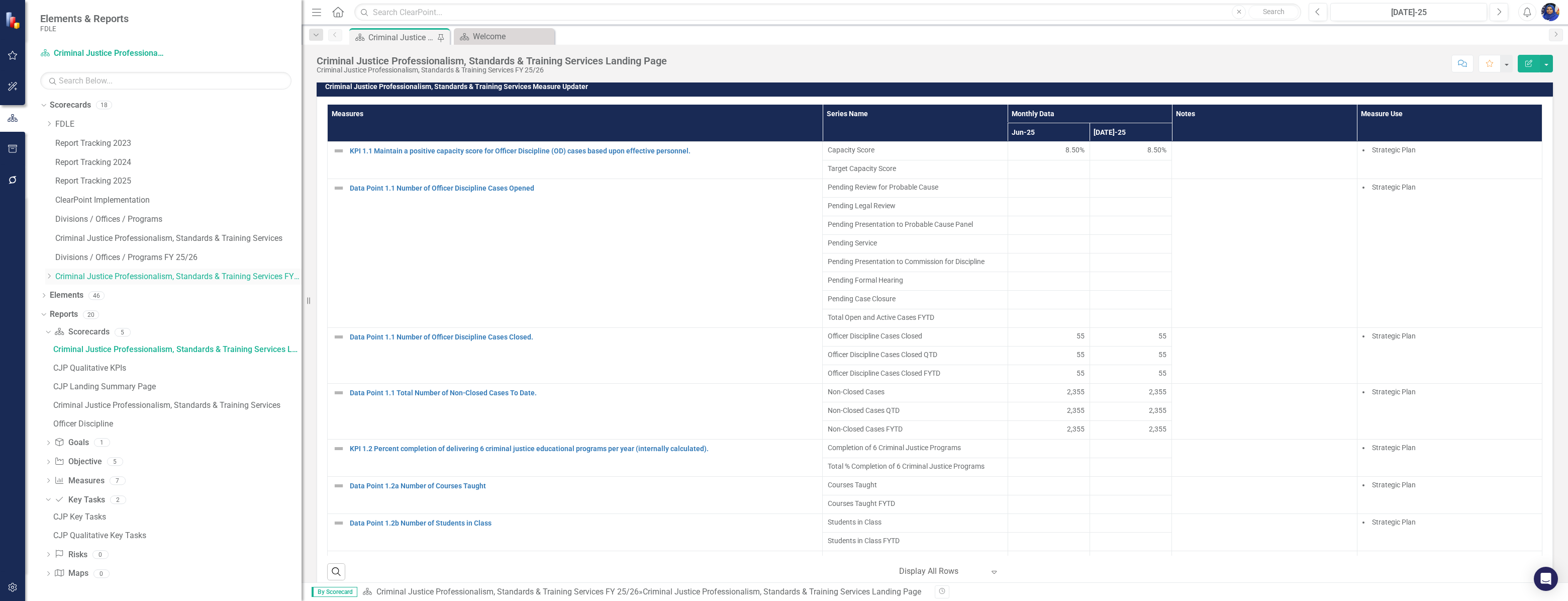
click at [48, 276] on icon "Dropdown" at bounding box center [49, 276] width 8 height 6
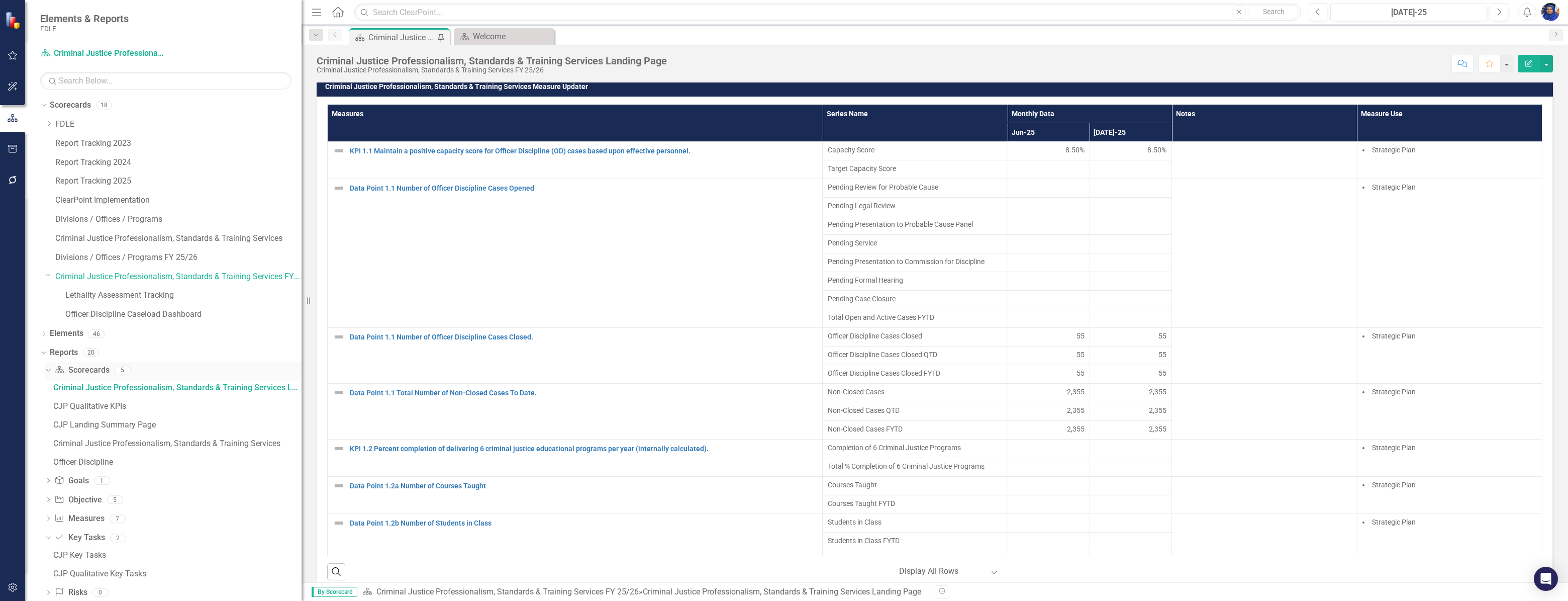
click at [48, 370] on icon "Dropdown" at bounding box center [46, 369] width 6 height 7
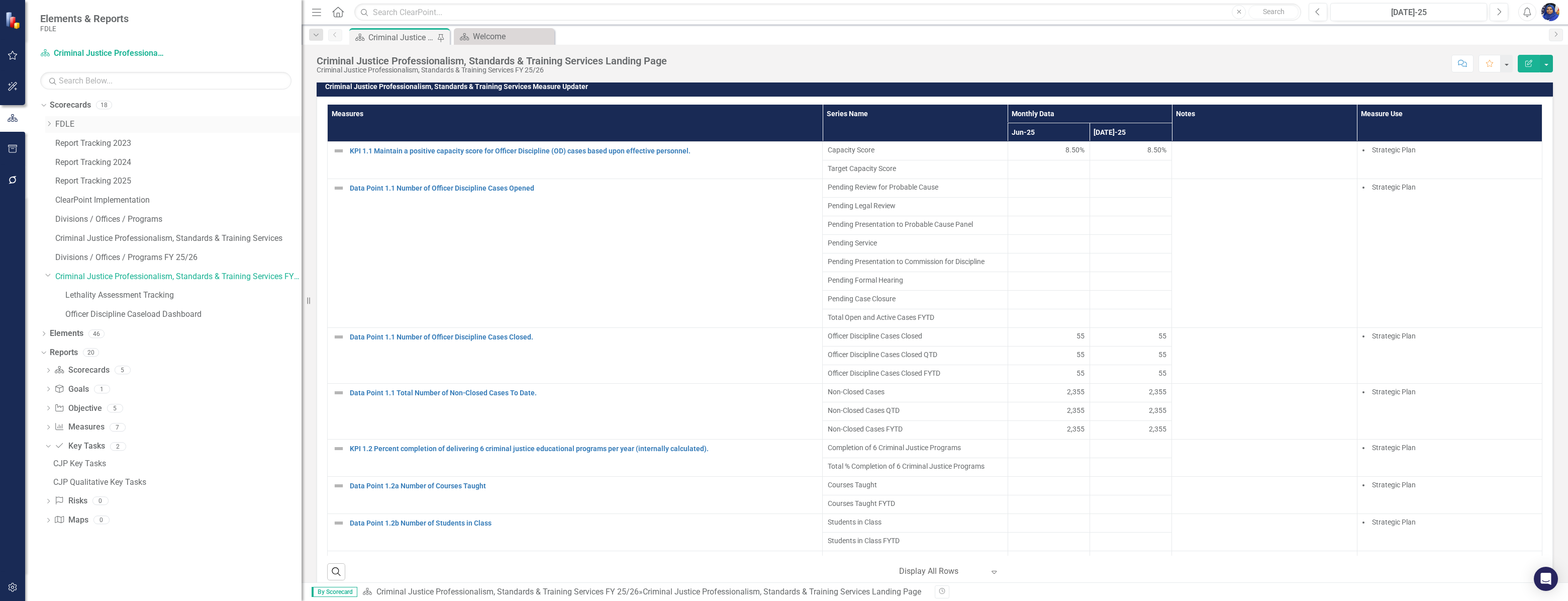
click at [49, 123] on icon "Dropdown" at bounding box center [49, 124] width 8 height 6
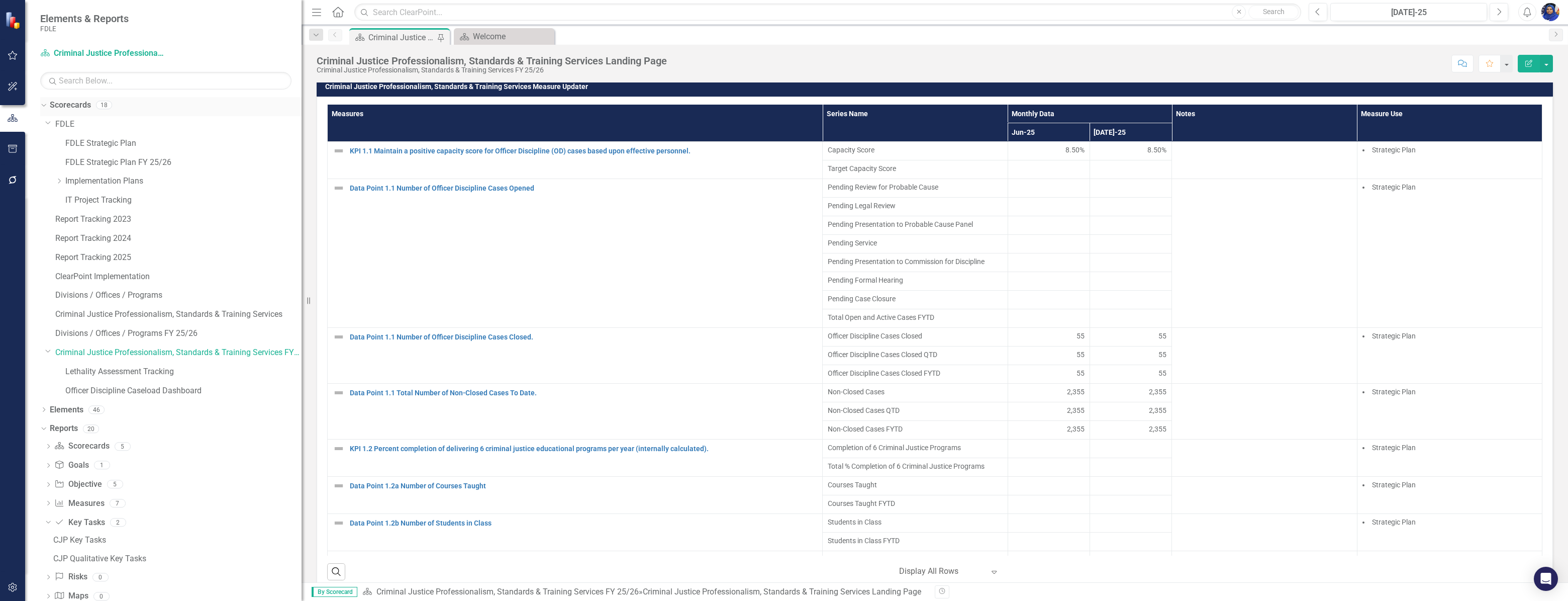
click at [45, 101] on icon "Dropdown" at bounding box center [42, 104] width 6 height 7
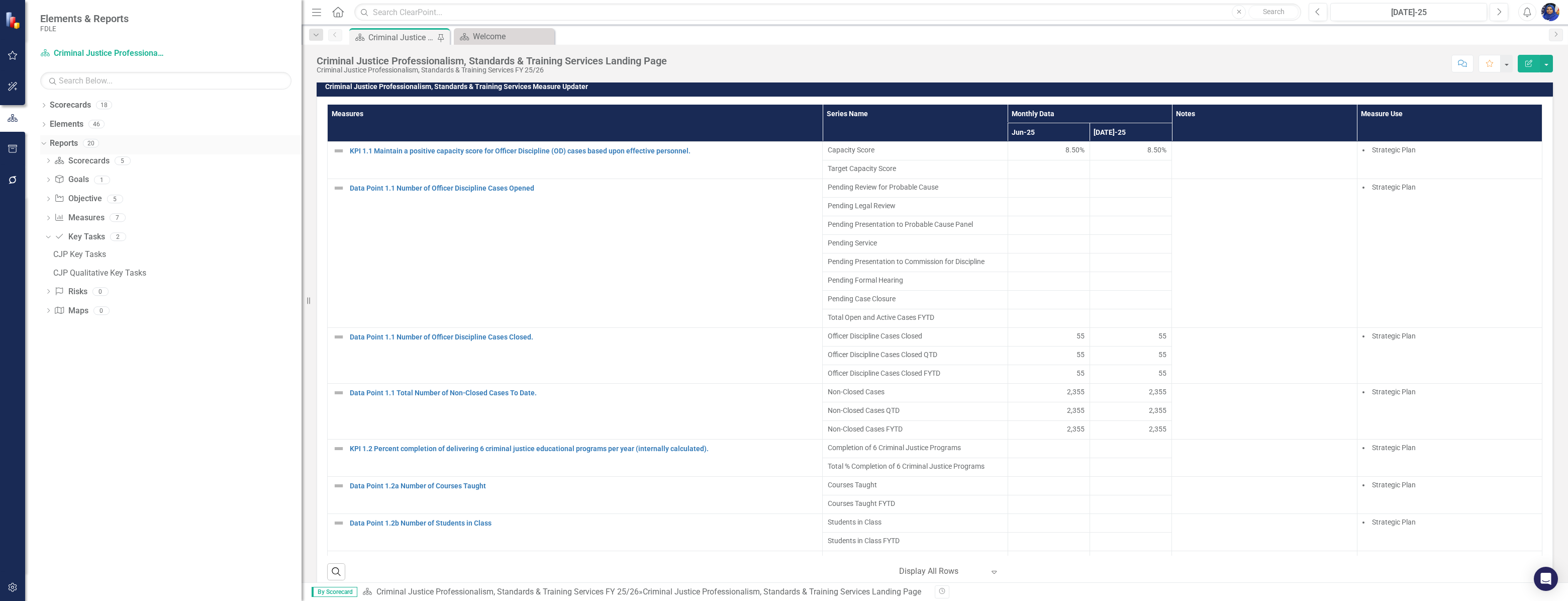
click at [44, 145] on icon "Dropdown" at bounding box center [42, 143] width 6 height 7
